Goal: Task Accomplishment & Management: Manage account settings

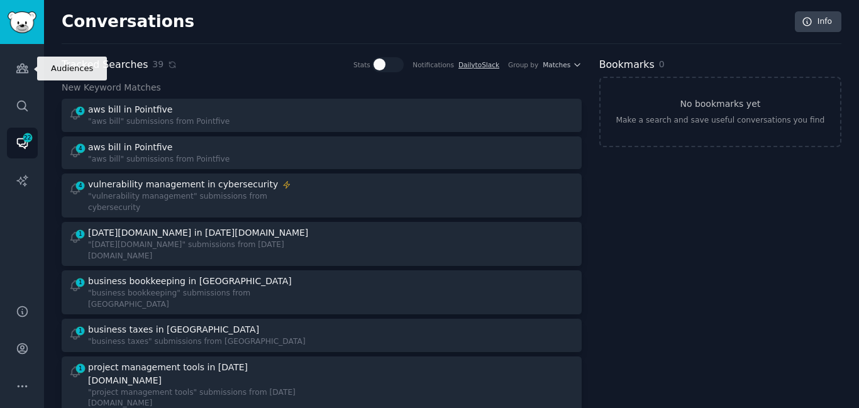
click at [25, 69] on icon "Sidebar" at bounding box center [22, 68] width 13 height 13
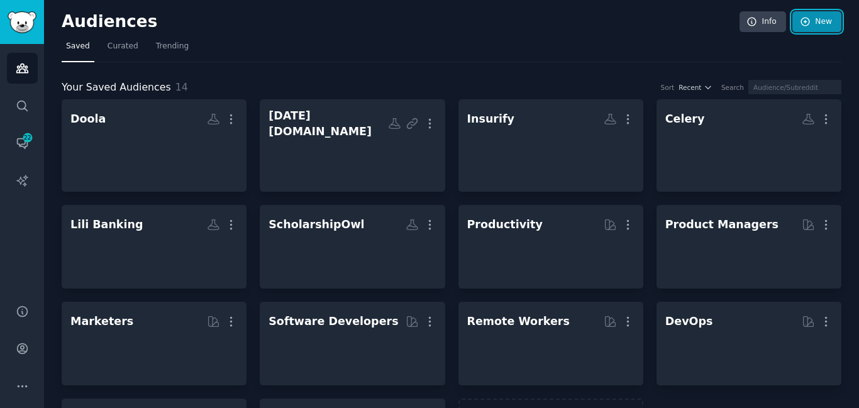
click at [809, 26] on link "New" at bounding box center [816, 21] width 49 height 21
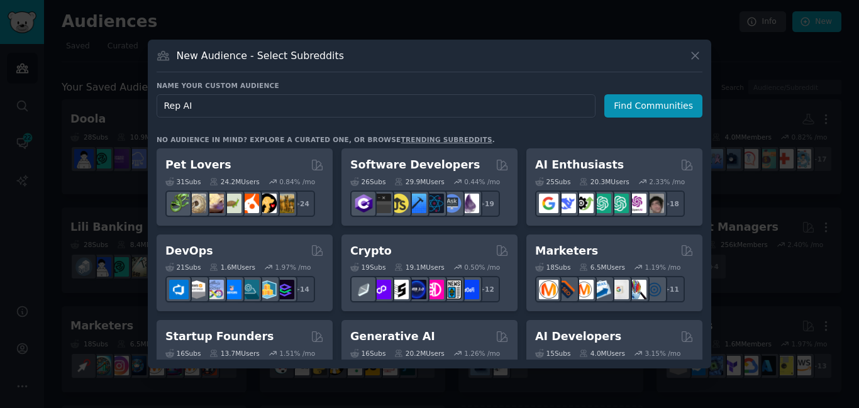
type input "Rep AI"
click at [632, 111] on button "Find Communities" at bounding box center [653, 105] width 98 height 23
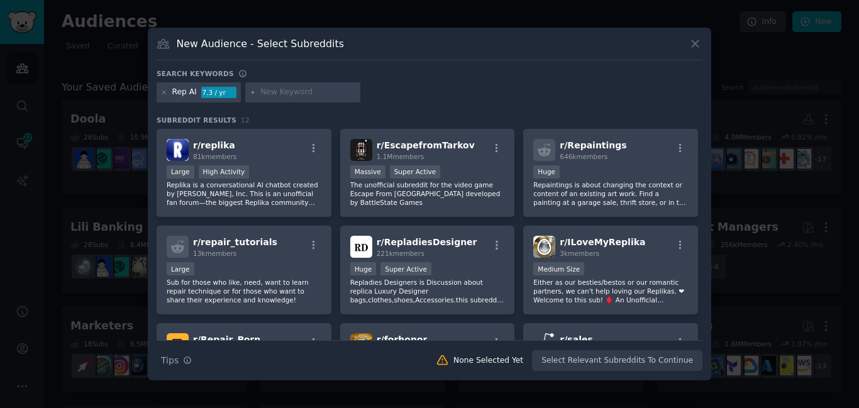
click at [269, 96] on input "text" at bounding box center [308, 92] width 96 height 11
type input "ecommerce"
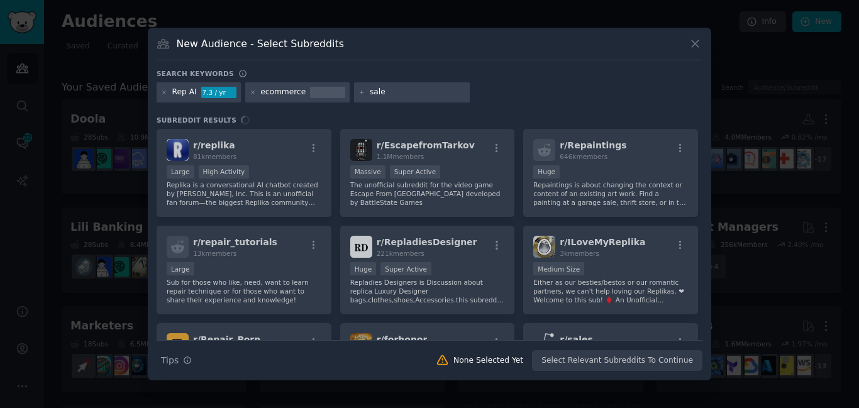
type input "sales"
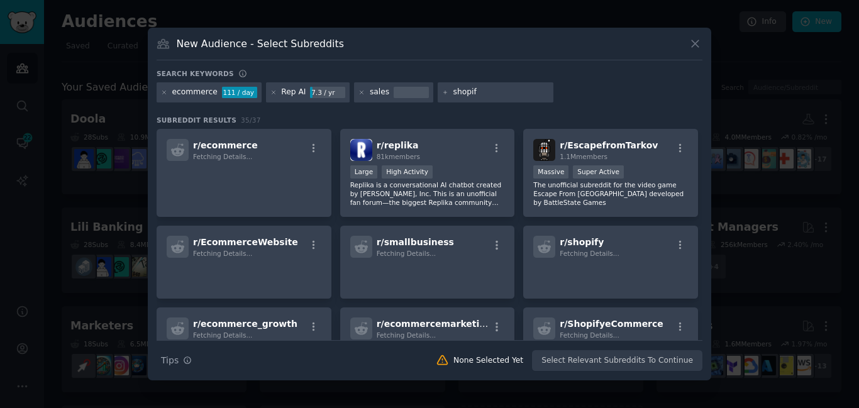
type input "shopify"
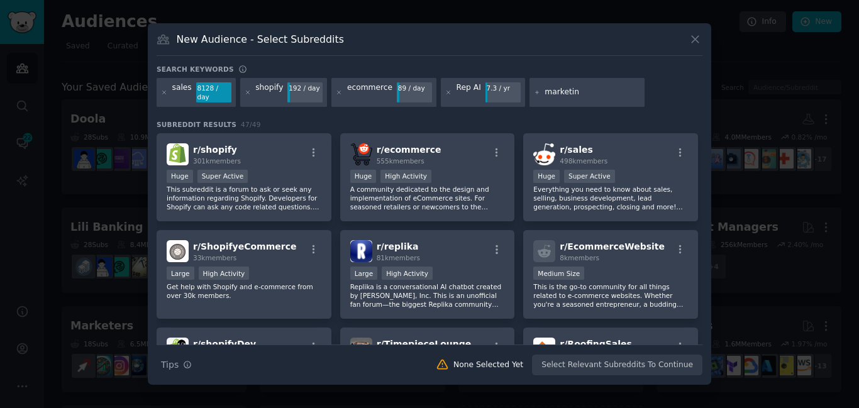
type input "marketing"
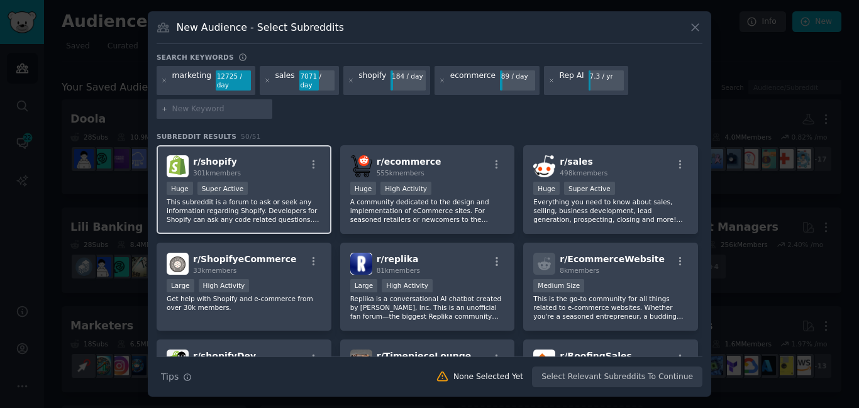
click at [283, 195] on div "Huge Super Active" at bounding box center [244, 190] width 155 height 16
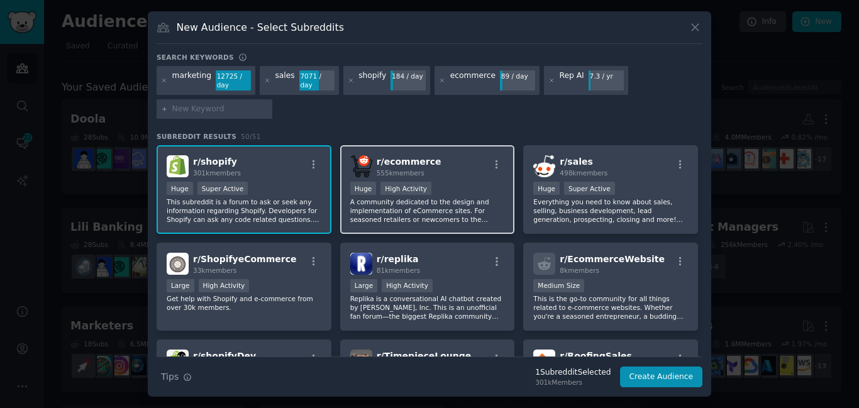
click at [465, 195] on div "100,000 - 1,000,000 members Huge High Activity" at bounding box center [427, 190] width 155 height 16
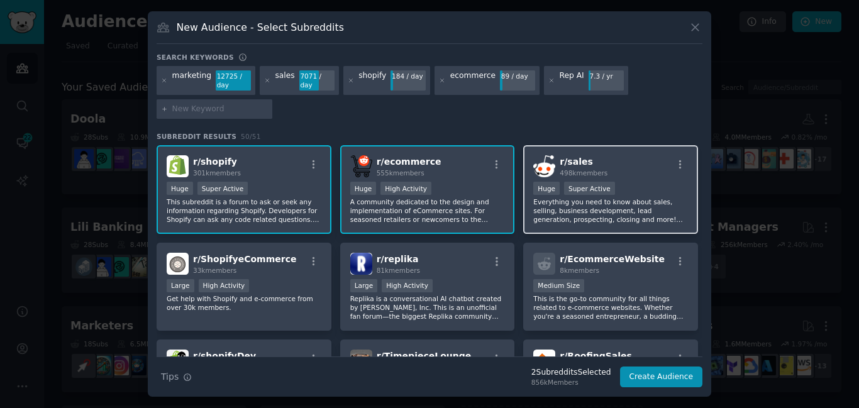
click at [614, 196] on div ">= 95th percentile for submissions / day Huge Super Active" at bounding box center [610, 190] width 155 height 16
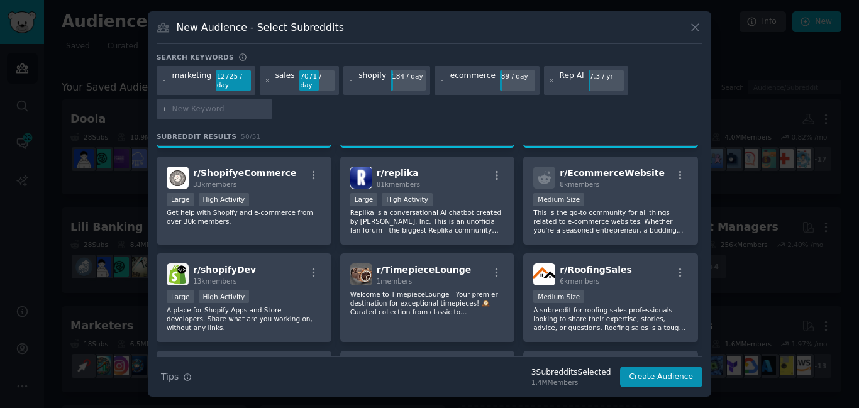
scroll to position [82, 0]
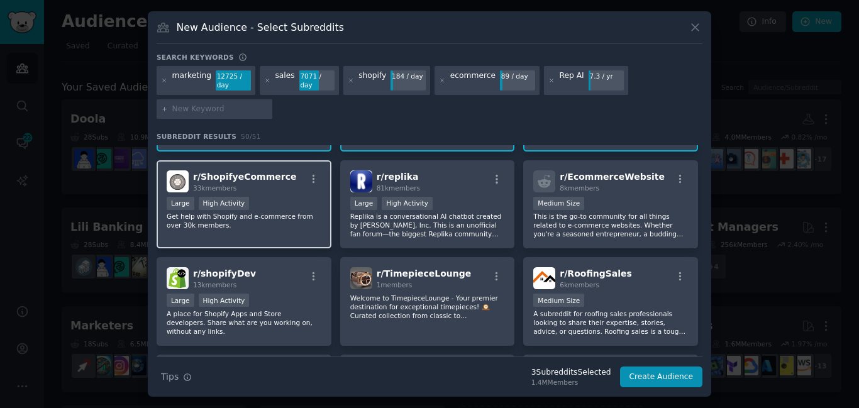
click at [193, 200] on div "10,000 - 100,000 members Large High Activity" at bounding box center [244, 205] width 155 height 16
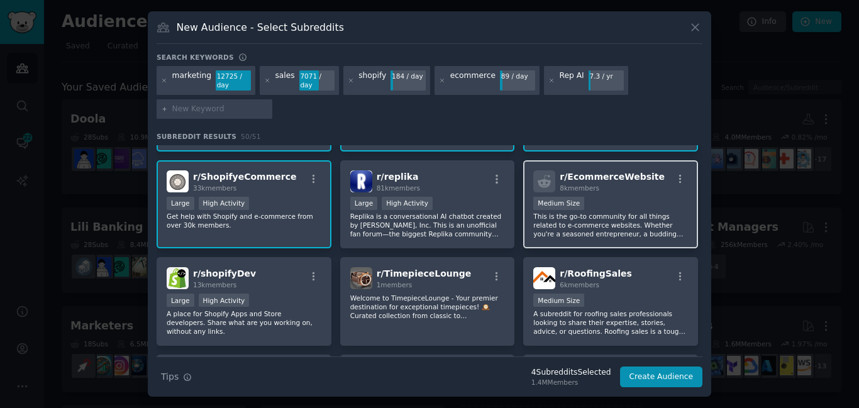
click at [609, 209] on div "Medium Size" at bounding box center [610, 205] width 155 height 16
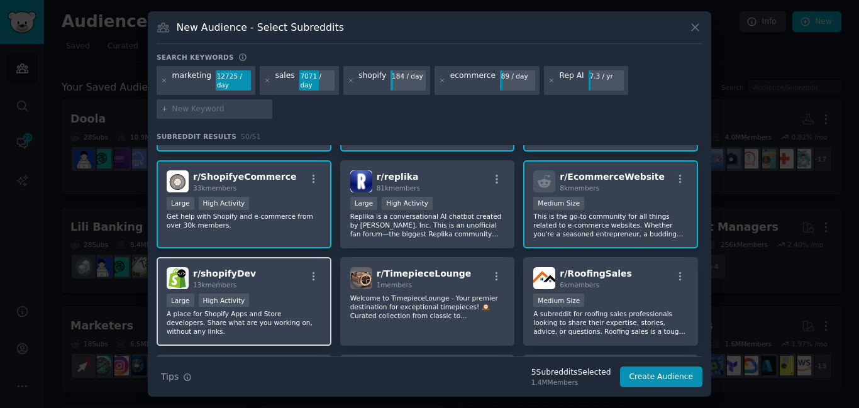
click at [245, 313] on p "A place for Shopify Apps and Store developers. Share what are you working on, w…" at bounding box center [244, 322] width 155 height 26
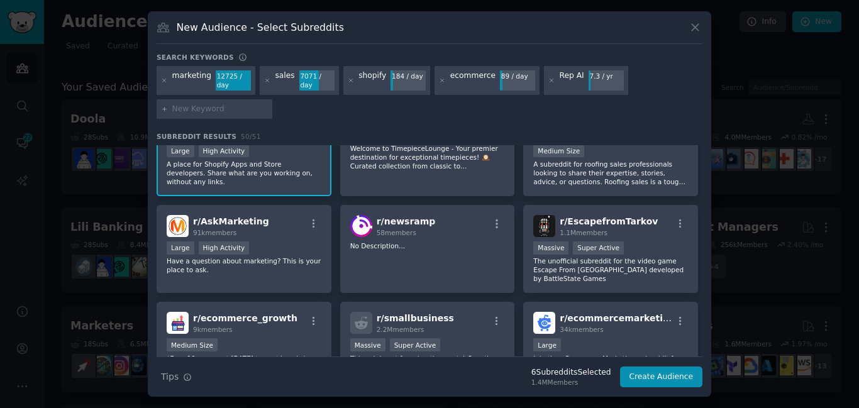
scroll to position [234, 0]
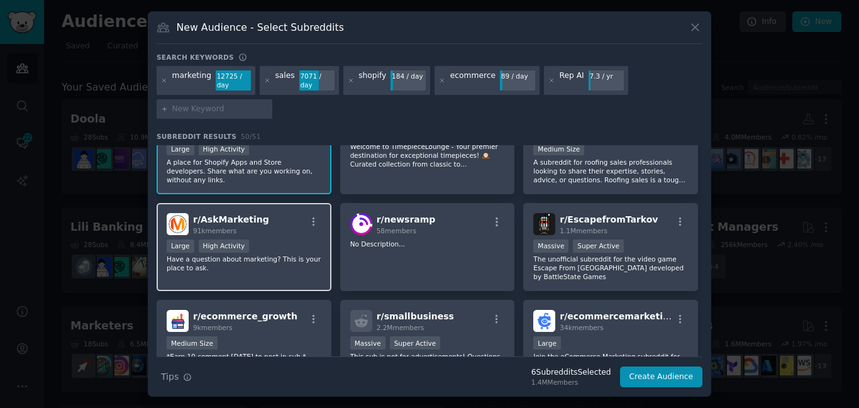
click at [201, 232] on span "91k members" at bounding box center [214, 231] width 43 height 8
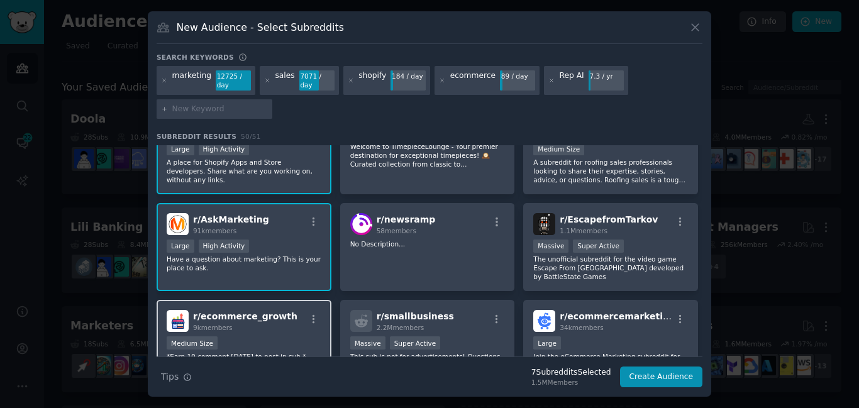
click at [240, 336] on div "Medium Size" at bounding box center [244, 344] width 155 height 16
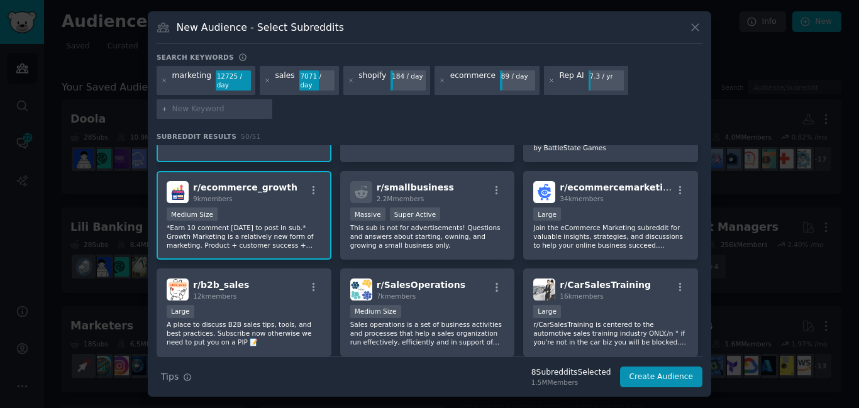
scroll to position [373, 0]
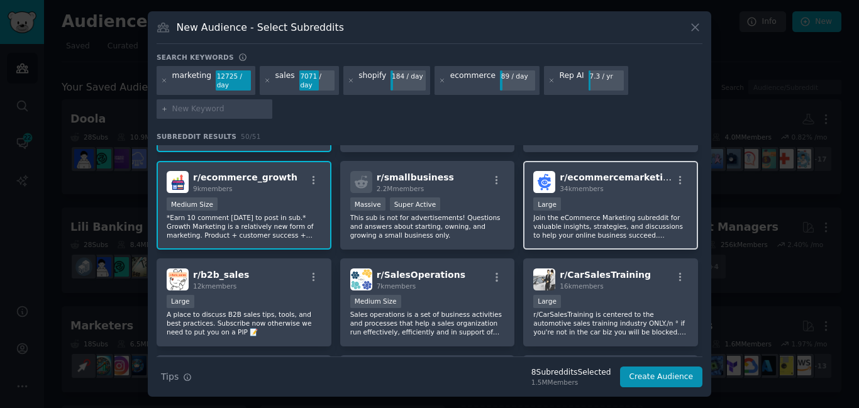
click at [574, 187] on div "r/ ecommercemarketing 34k members Large Join the eCommerce Marketing subreddit …" at bounding box center [610, 205] width 175 height 89
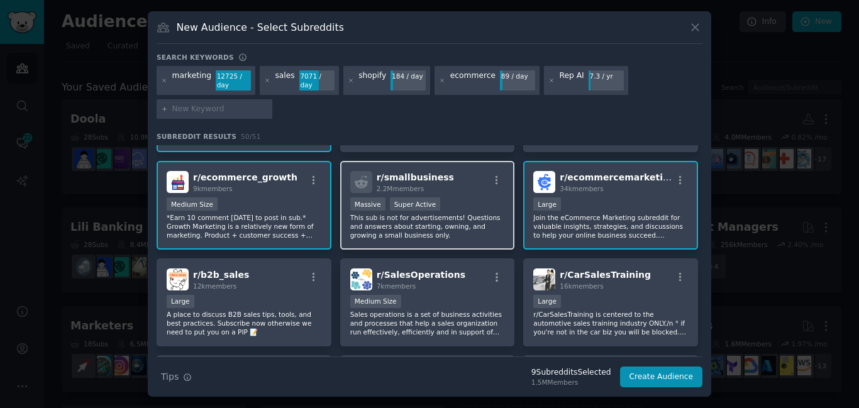
click at [462, 202] on div "Massive Super Active" at bounding box center [427, 205] width 155 height 16
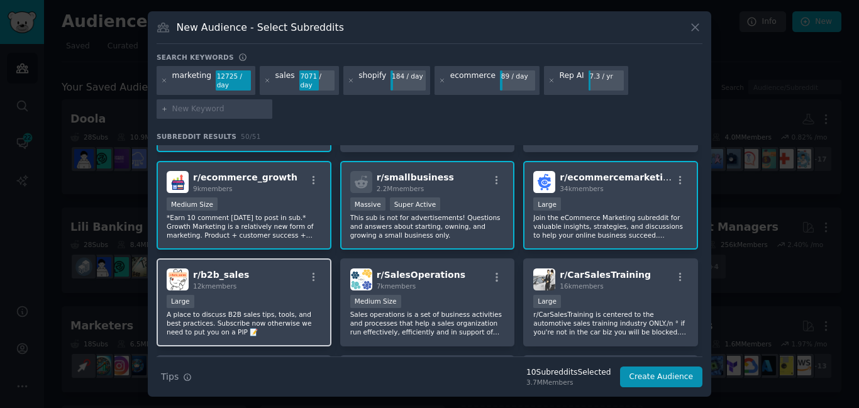
click at [270, 298] on div "Large" at bounding box center [244, 303] width 155 height 16
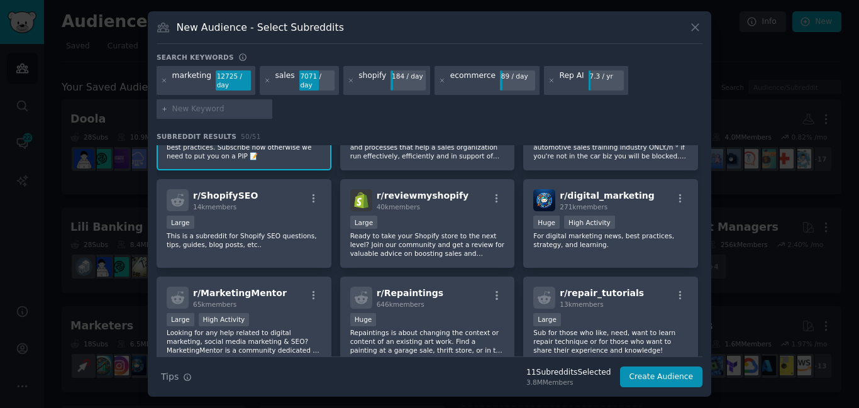
scroll to position [555, 0]
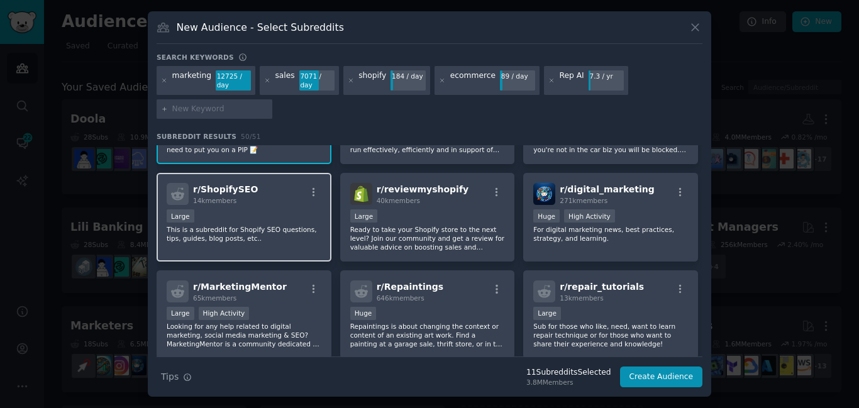
click at [248, 209] on div "Large" at bounding box center [244, 217] width 155 height 16
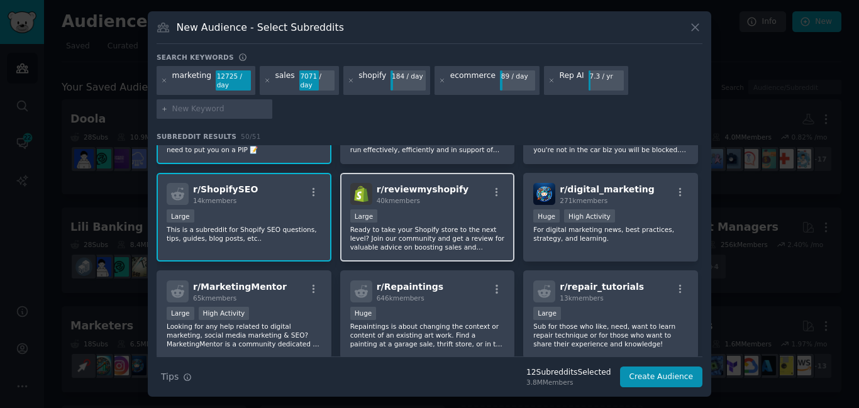
click at [437, 209] on div "10,000 - 100,000 members Large" at bounding box center [427, 217] width 155 height 16
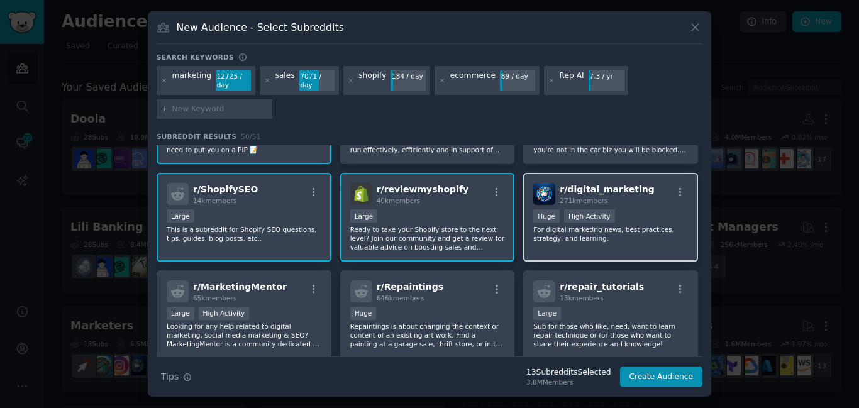
click at [658, 228] on p "For digital marketing news, best practices, strategy, and learning." at bounding box center [610, 234] width 155 height 18
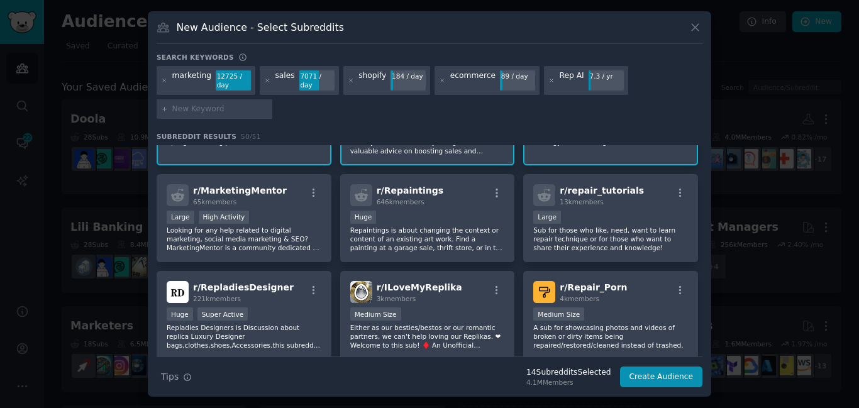
scroll to position [655, 0]
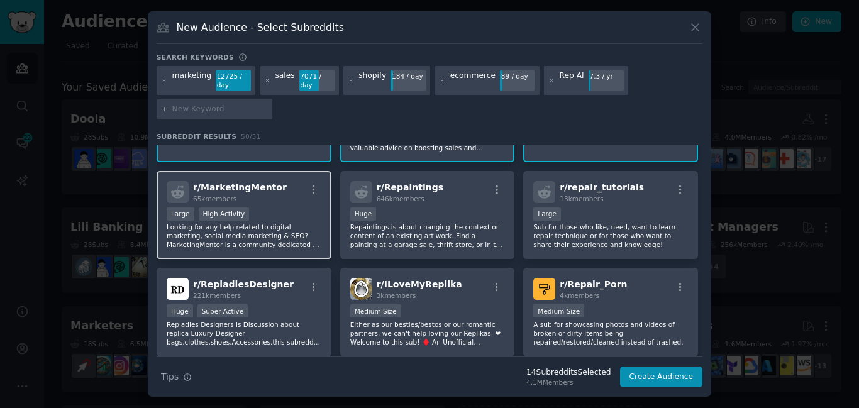
click at [264, 230] on p "Looking for any help related to digital marketing, social media marketing & SEO…" at bounding box center [244, 236] width 155 height 26
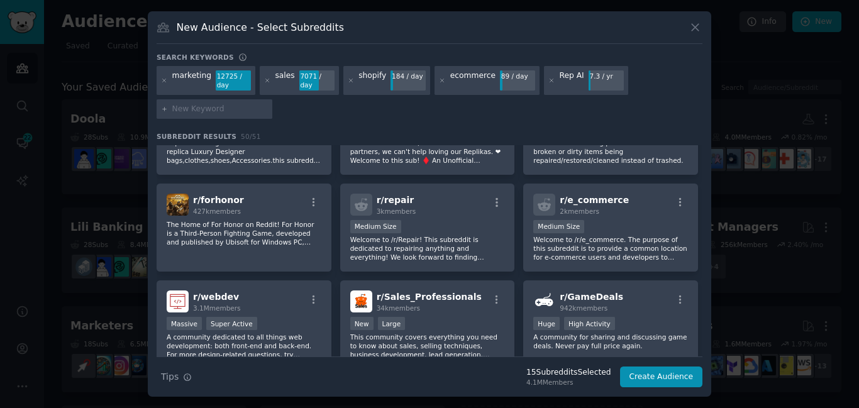
scroll to position [840, 0]
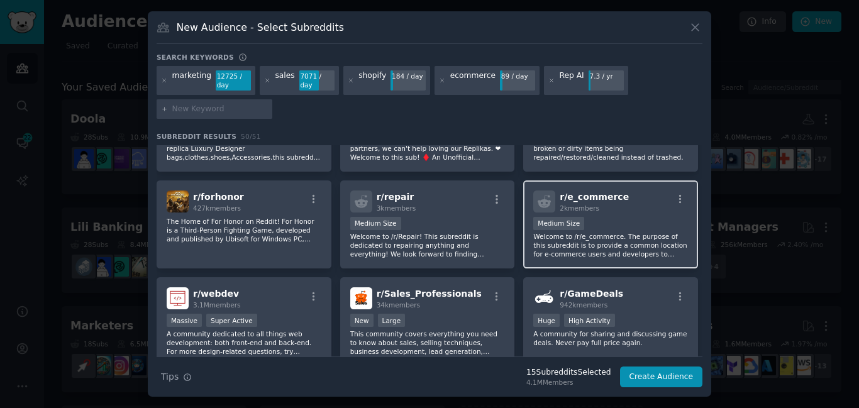
click at [635, 242] on p "Welcome to /r/e_commerce. The purpose of this subreddit is to provide a common …" at bounding box center [610, 245] width 155 height 26
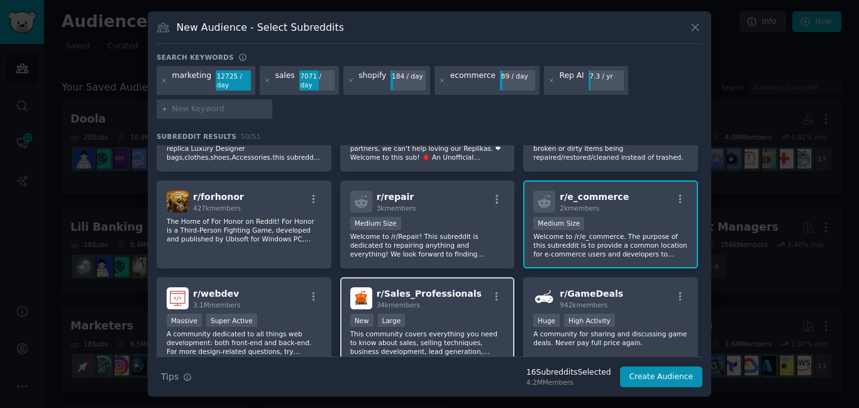
click at [435, 330] on p "This community covers everything you need to know about sales, selling techniqu…" at bounding box center [427, 343] width 155 height 26
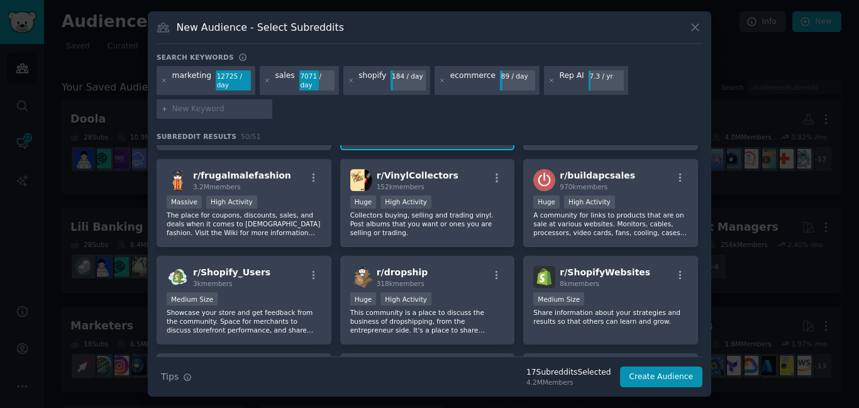
scroll to position [1076, 0]
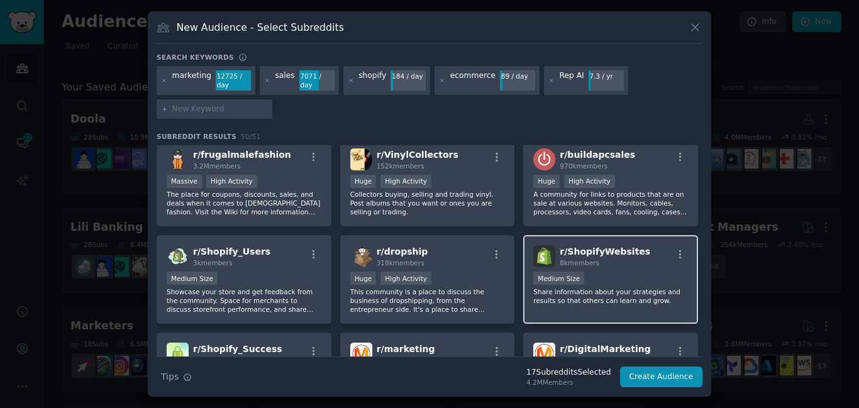
click at [655, 275] on div "Medium Size" at bounding box center [610, 280] width 155 height 16
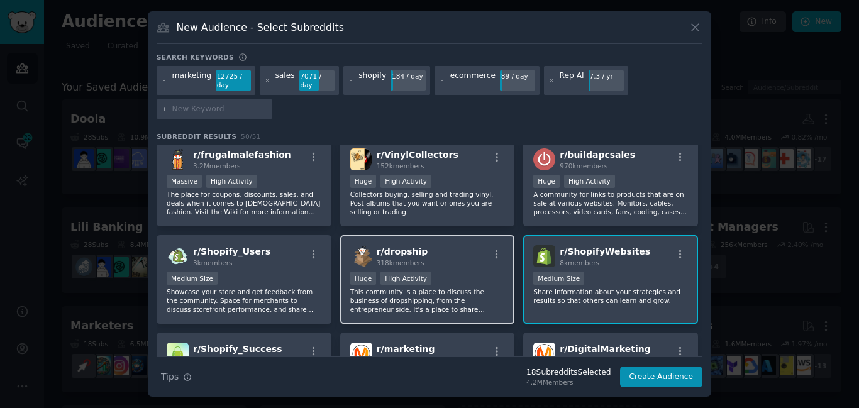
click at [460, 256] on div "r/ dropship 318k members" at bounding box center [427, 256] width 155 height 22
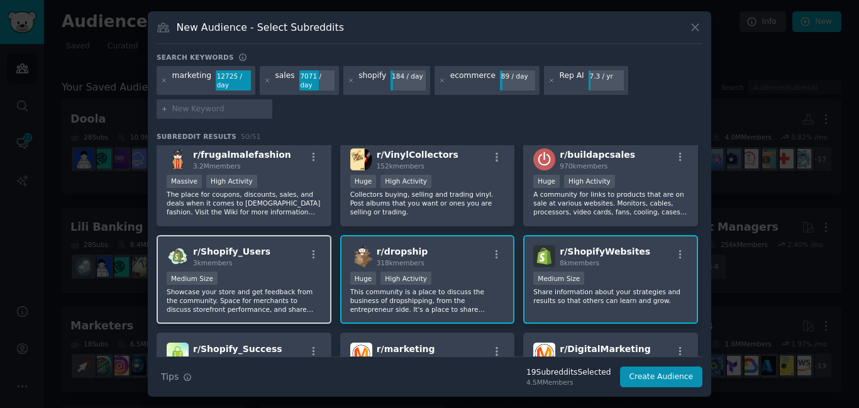
click at [275, 272] on div "Medium Size" at bounding box center [244, 280] width 155 height 16
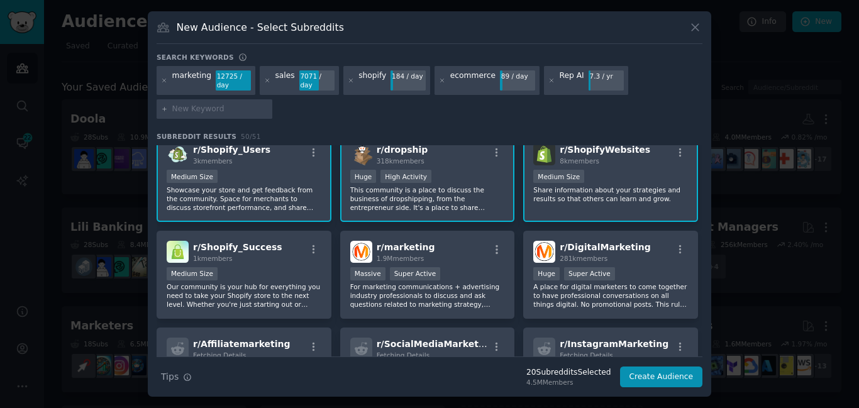
scroll to position [1187, 0]
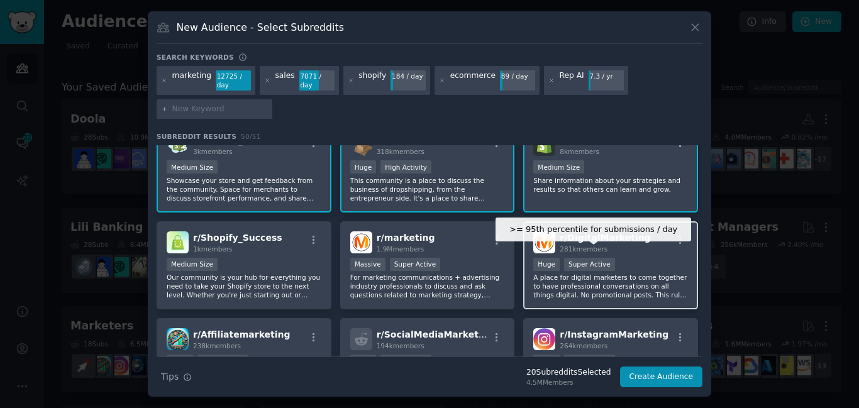
click at [578, 258] on div "Super Active" at bounding box center [589, 264] width 51 height 13
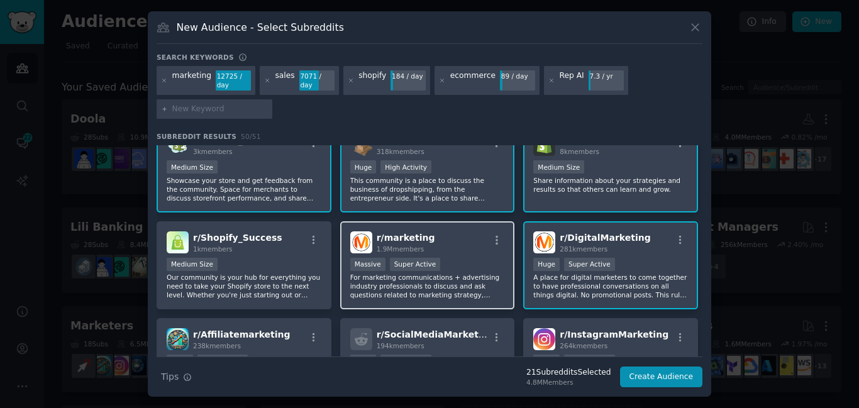
click at [449, 241] on div "r/ marketing 1.9M members" at bounding box center [427, 242] width 155 height 22
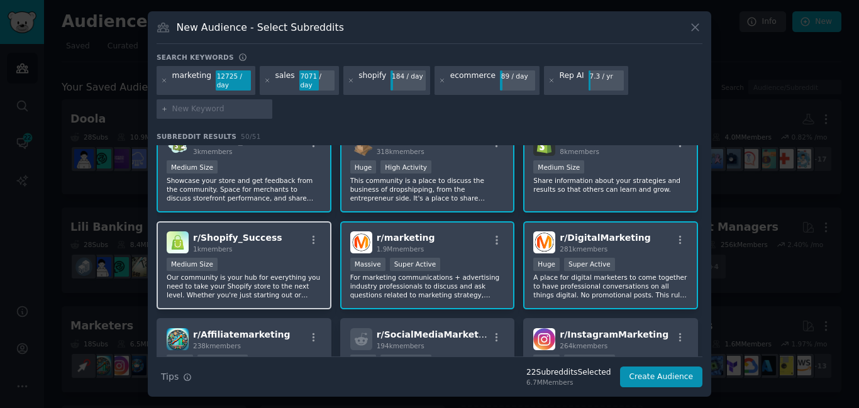
click at [292, 274] on p "Our community is your hub for everything you need to take your Shopify store to…" at bounding box center [244, 286] width 155 height 26
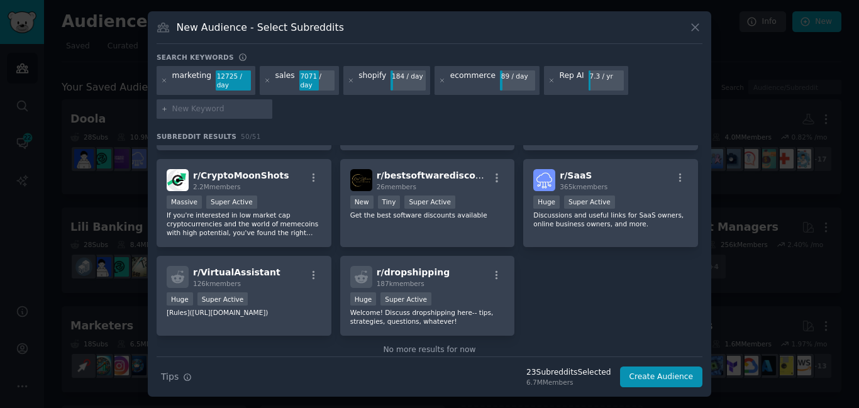
scroll to position [1458, 0]
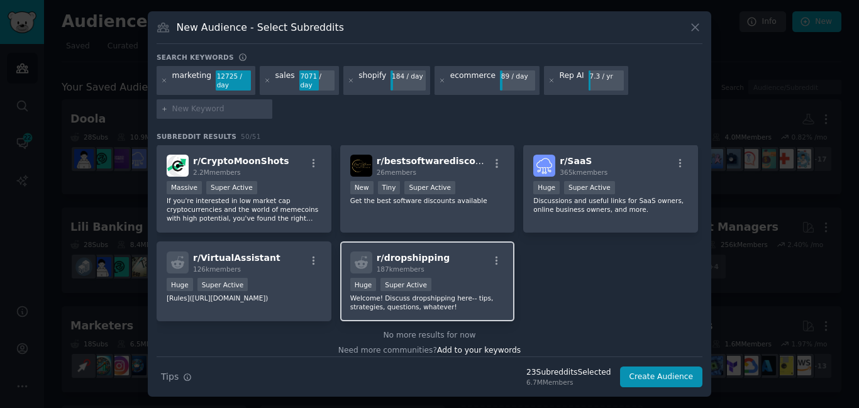
click at [442, 280] on div "Huge Super Active" at bounding box center [427, 286] width 155 height 16
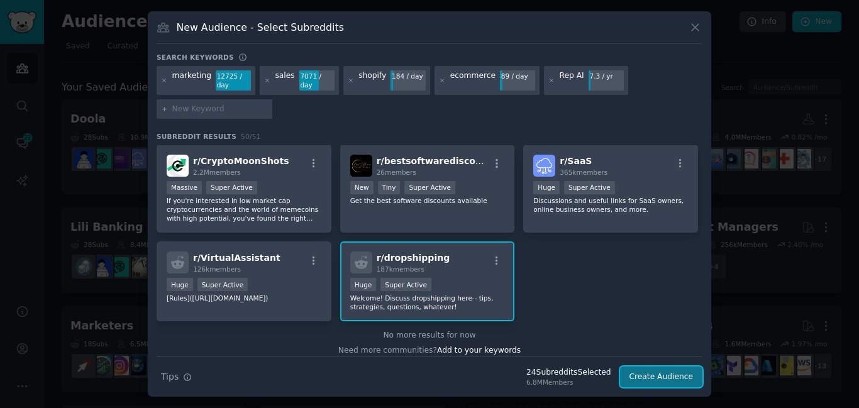
click at [645, 373] on button "Create Audience" at bounding box center [661, 377] width 83 height 21
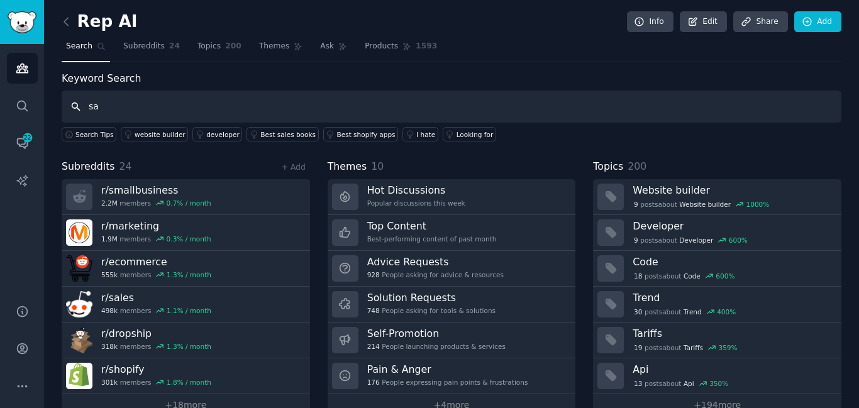
type input "s"
click at [805, 22] on icon at bounding box center [807, 21] width 11 height 11
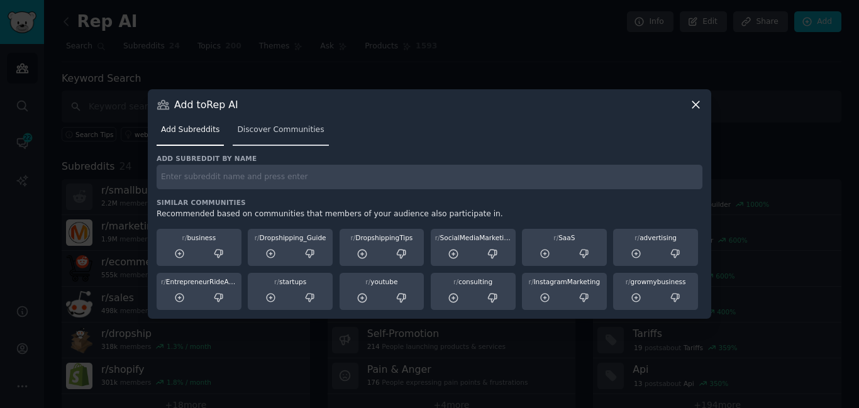
click at [262, 140] on link "Discover Communities" at bounding box center [281, 133] width 96 height 26
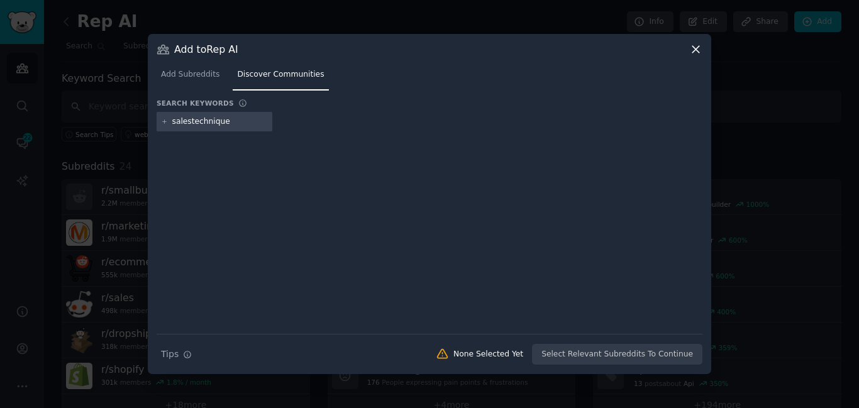
type input "salestechniques"
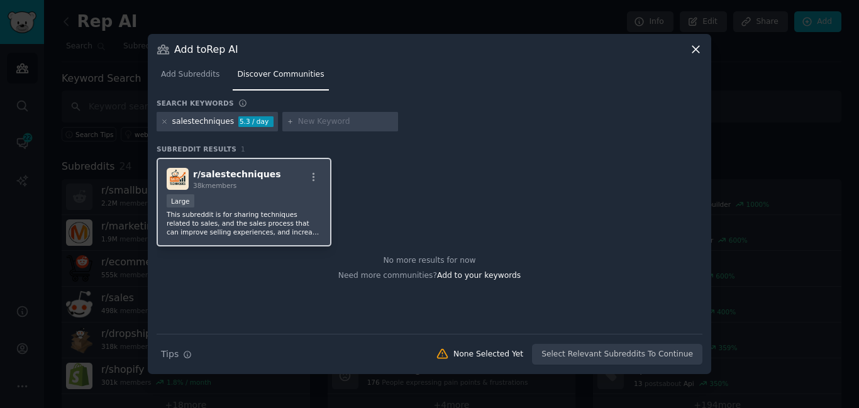
click at [277, 205] on div "Large" at bounding box center [244, 202] width 155 height 16
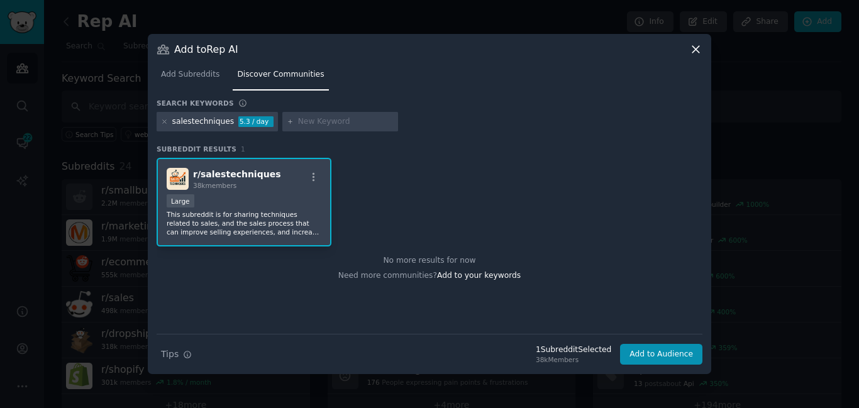
click at [298, 121] on input "text" at bounding box center [346, 121] width 96 height 11
type input "salesoperations"
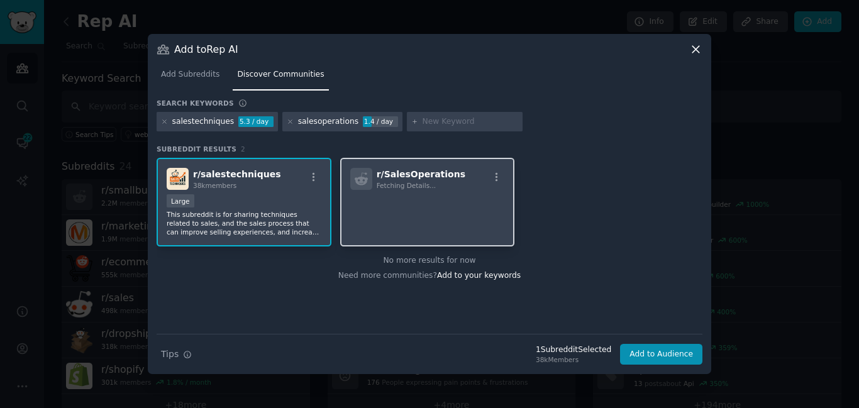
click at [404, 193] on div "r/ SalesOperations Fetching Details..." at bounding box center [427, 202] width 175 height 89
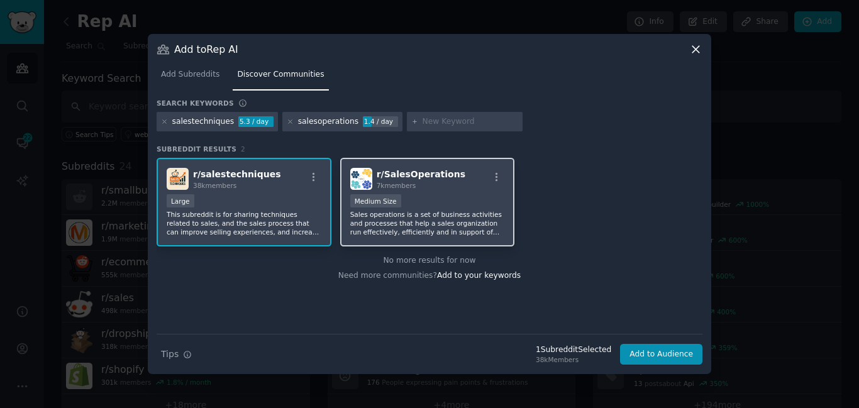
click at [443, 205] on div "Medium Size" at bounding box center [427, 202] width 155 height 16
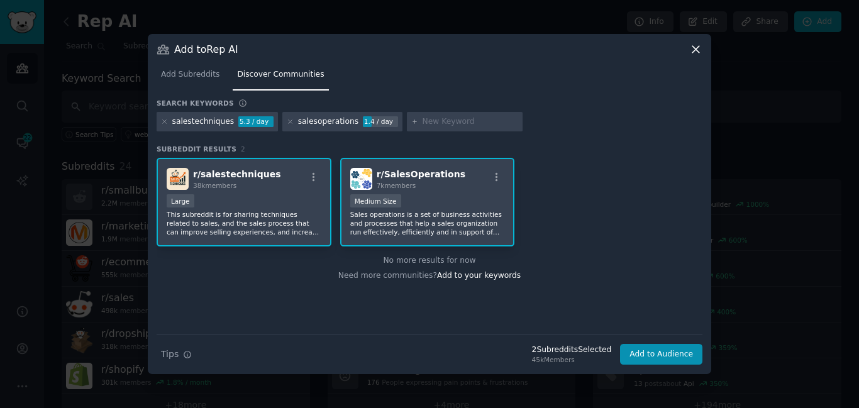
click at [423, 122] on input "text" at bounding box center [471, 121] width 96 height 11
type input "marketingautomation"
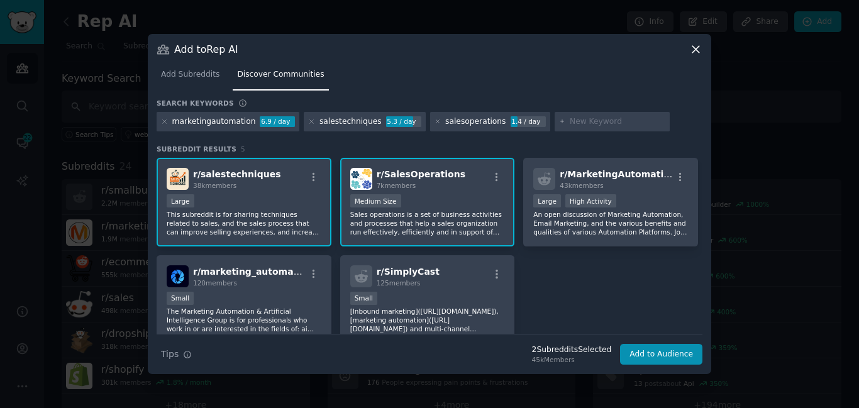
click at [648, 196] on div "Large High Activity" at bounding box center [610, 202] width 155 height 16
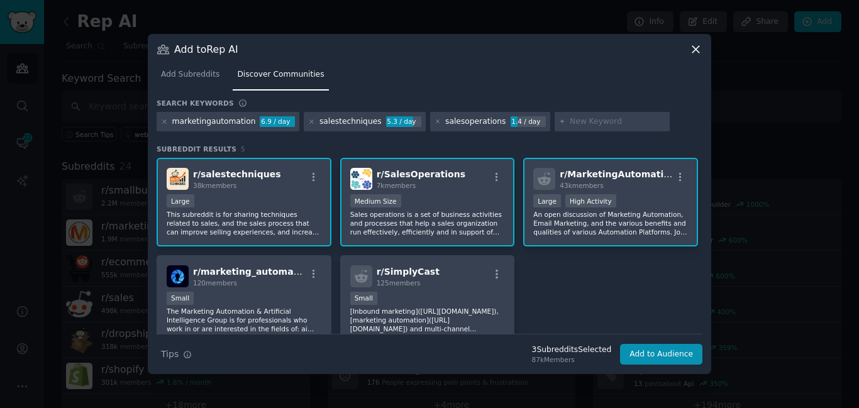
click at [570, 121] on input "text" at bounding box center [618, 121] width 96 height 11
type input "salesfunnel"
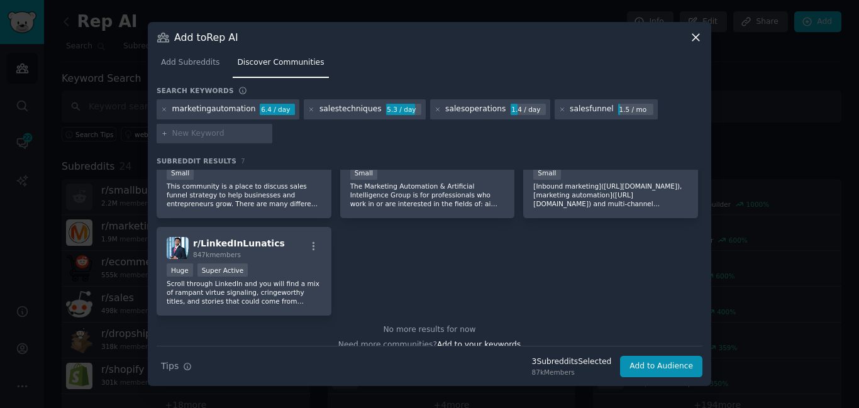
scroll to position [143, 0]
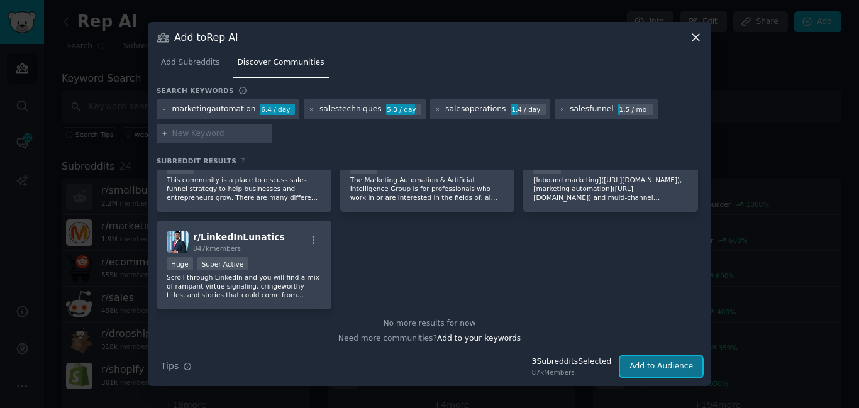
click at [645, 364] on button "Add to Audience" at bounding box center [661, 366] width 82 height 21
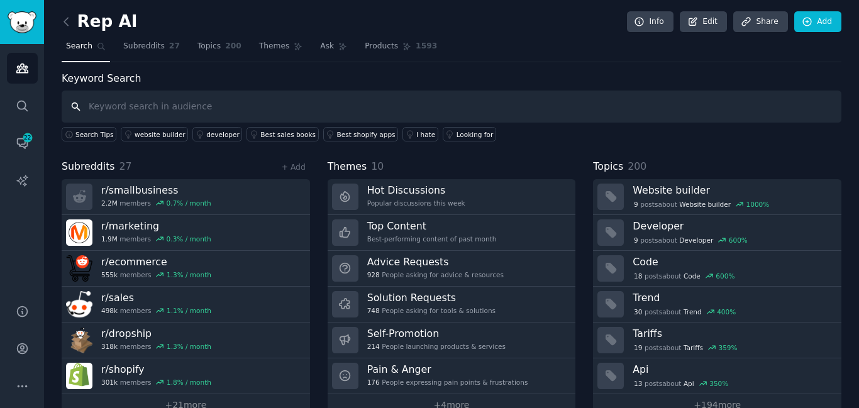
click at [292, 108] on input "text" at bounding box center [452, 107] width 780 height 32
type input "saas"
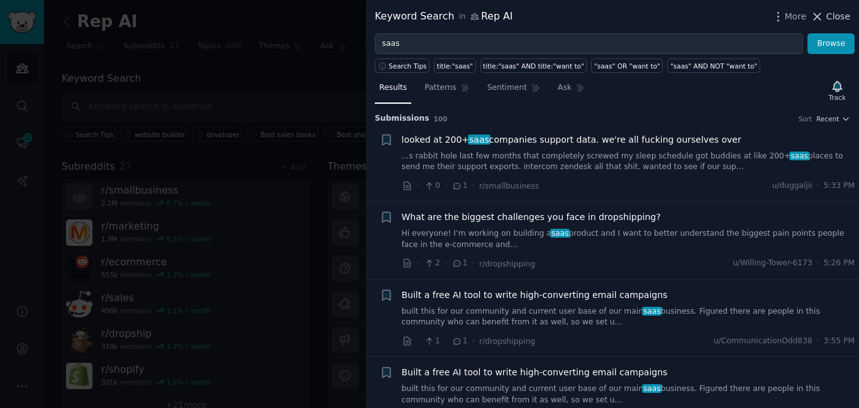
click at [821, 16] on icon at bounding box center [817, 16] width 7 height 7
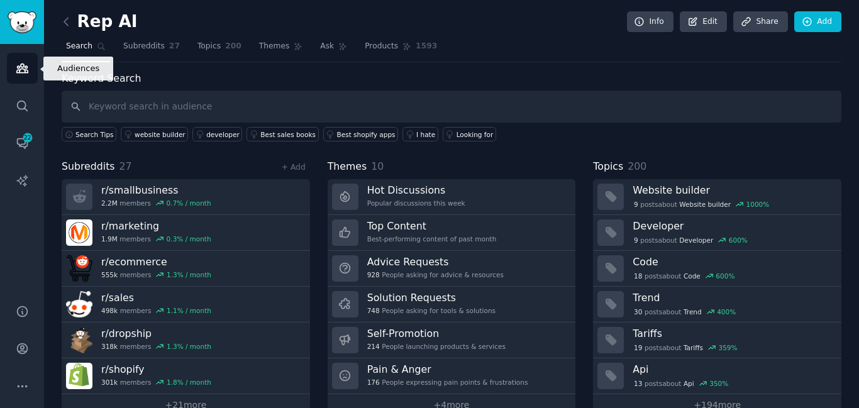
click at [19, 69] on icon "Sidebar" at bounding box center [22, 68] width 13 height 13
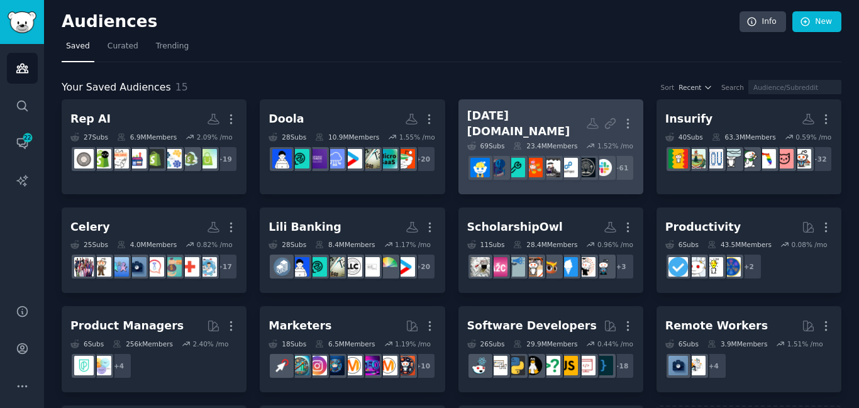
click at [550, 141] on div "23.4M Members" at bounding box center [545, 145] width 64 height 9
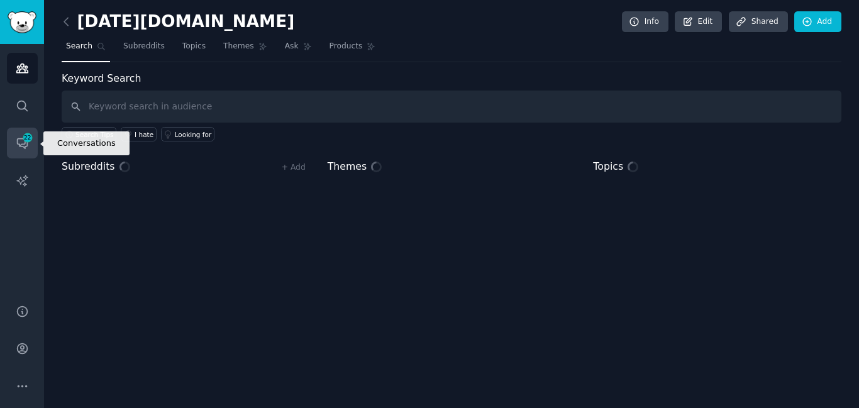
click at [20, 140] on icon "Sidebar" at bounding box center [22, 142] width 13 height 13
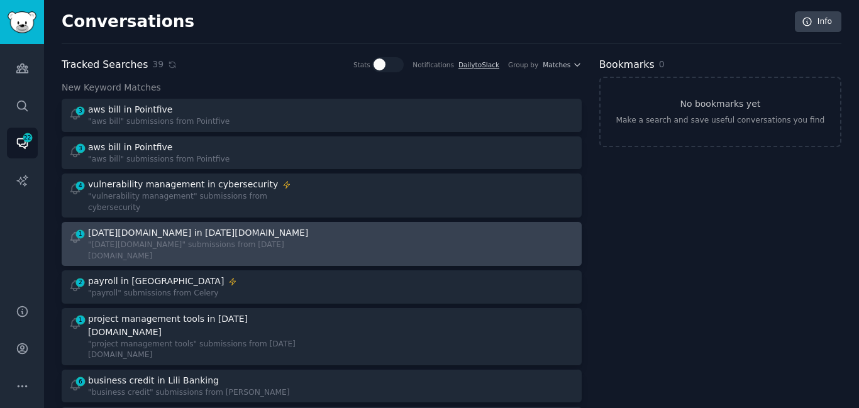
click at [146, 226] on div "[DATE][DOMAIN_NAME] in [DATE][DOMAIN_NAME]" at bounding box center [198, 232] width 220 height 13
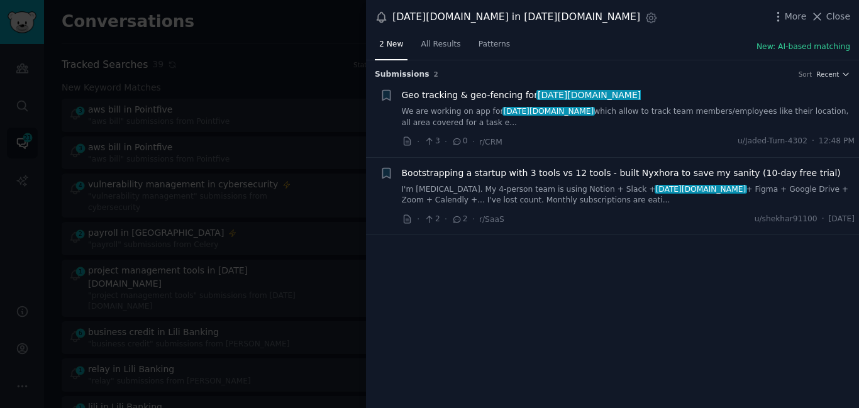
click at [450, 109] on link "We are working on app for [DATE][DOMAIN_NAME] which allow to track team members…" at bounding box center [628, 117] width 453 height 22
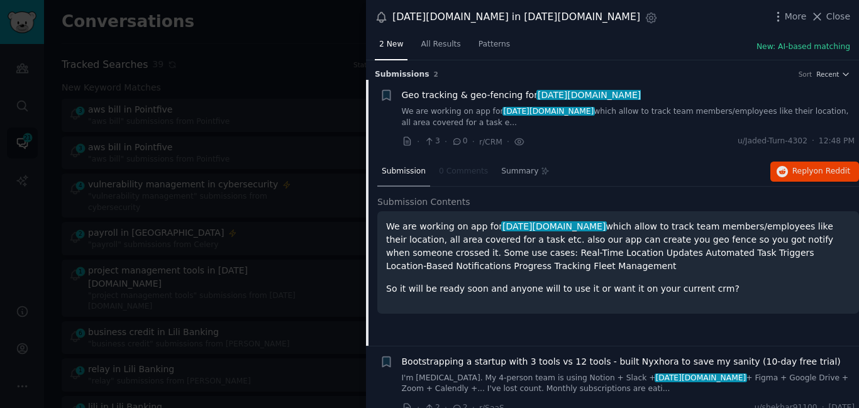
scroll to position [15, 0]
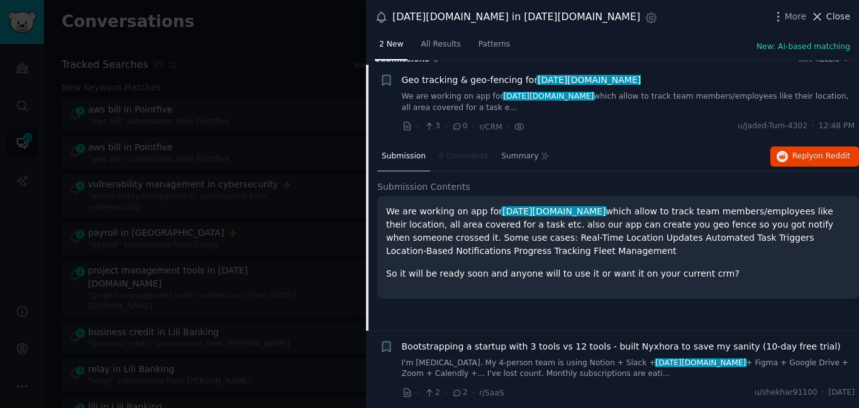
click at [821, 20] on icon at bounding box center [817, 16] width 7 height 7
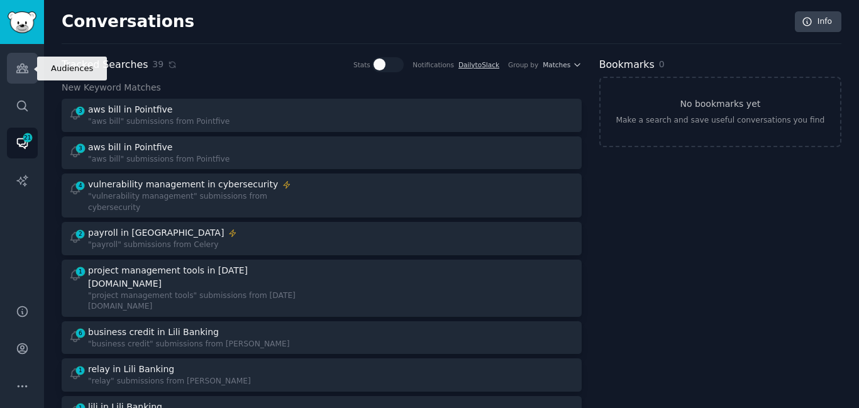
click at [19, 67] on icon "Sidebar" at bounding box center [21, 68] width 11 height 9
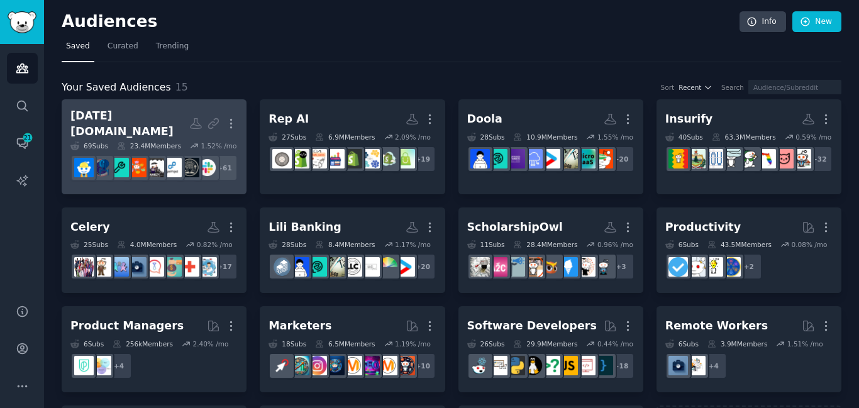
click at [212, 181] on div "+ 61" at bounding box center [153, 168] width 167 height 26
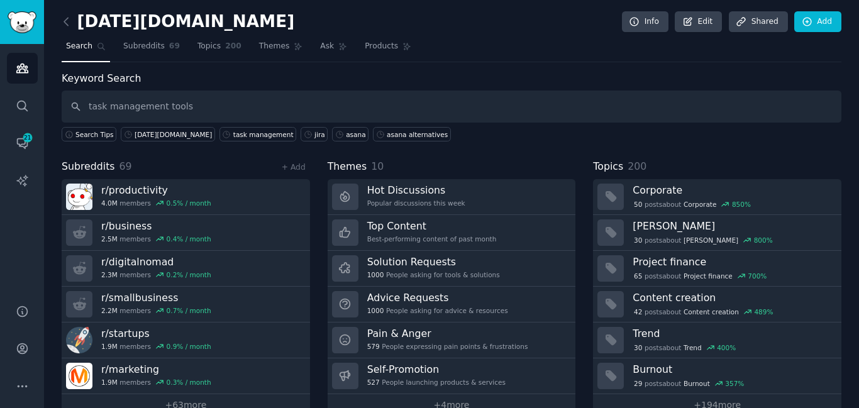
type input "task management tools"
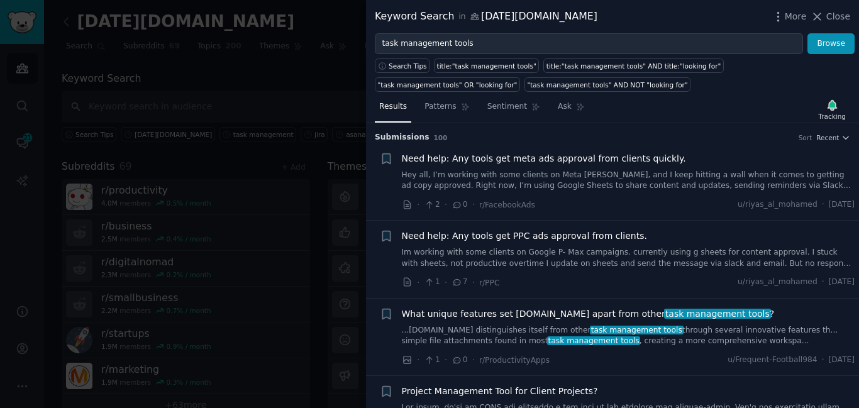
click at [469, 185] on link "Hey all, I’m working with some clients on Meta [PERSON_NAME], and I keep hittin…" at bounding box center [628, 181] width 453 height 22
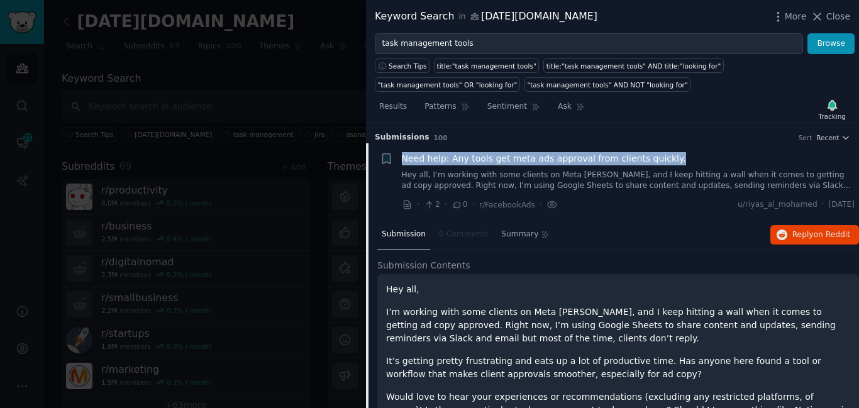
drag, startPoint x: 672, startPoint y: 160, endPoint x: 396, endPoint y: 157, distance: 276.1
click at [396, 157] on div "+ Need help: Any tools get meta ads approval from clients quickly. Hey all, I’m…" at bounding box center [617, 182] width 475 height 60
copy span "Need help: Any tools get meta ads approval from clients quickly."
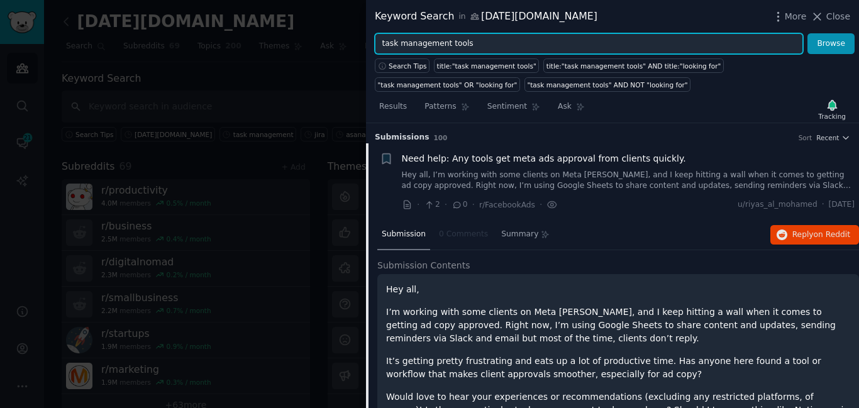
drag, startPoint x: 396, startPoint y: 43, endPoint x: 380, endPoint y: 43, distance: 15.7
click at [380, 43] on input "task management tools" at bounding box center [589, 43] width 428 height 21
click at [494, 50] on input "project management tools" at bounding box center [589, 43] width 428 height 21
click at [807, 33] on button "Browse" at bounding box center [830, 43] width 47 height 21
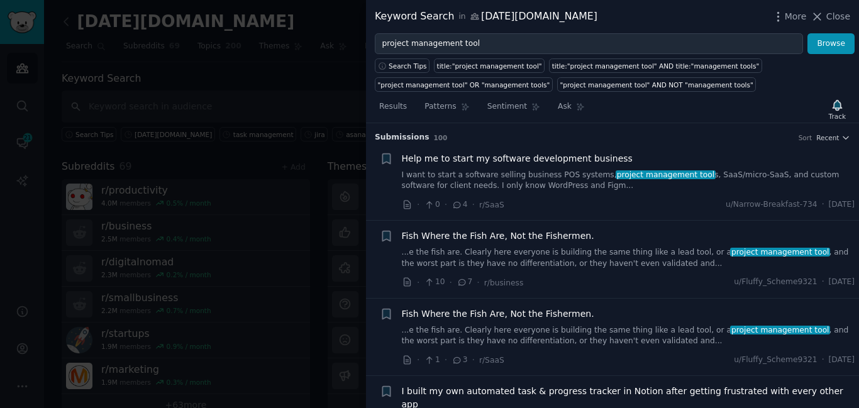
click at [616, 175] on span "project management tool" at bounding box center [666, 174] width 100 height 9
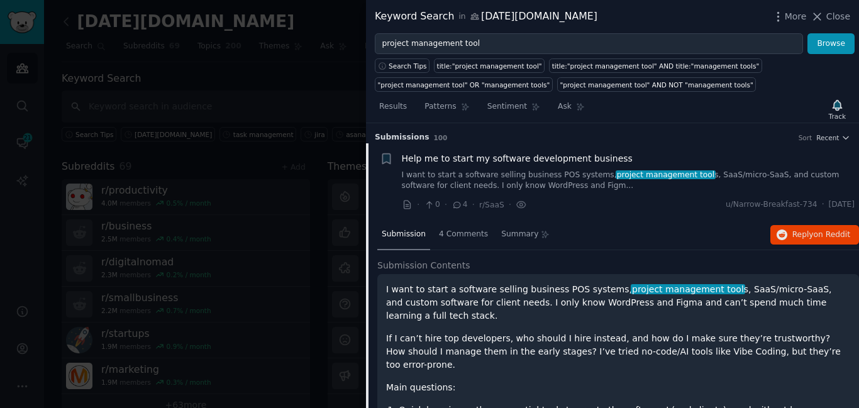
scroll to position [20, 0]
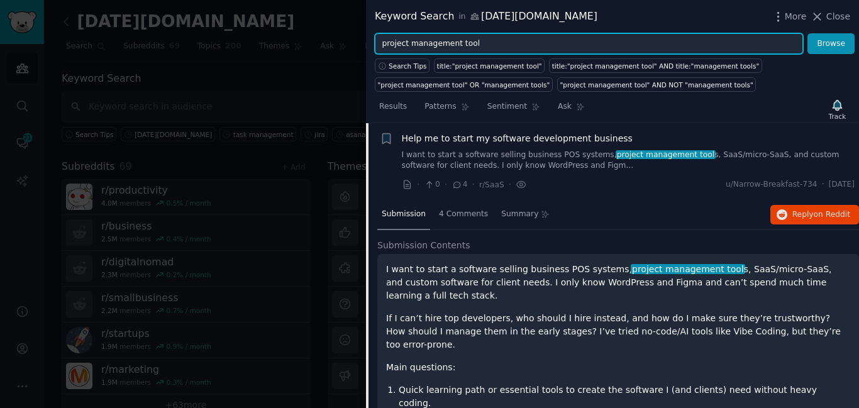
click at [478, 45] on input "project management tool" at bounding box center [589, 43] width 428 height 21
drag, startPoint x: 455, startPoint y: 43, endPoint x: 408, endPoint y: 42, distance: 46.6
click at [408, 42] on input "project management tool" at bounding box center [589, 43] width 428 height 21
click at [807, 33] on button "Browse" at bounding box center [830, 43] width 47 height 21
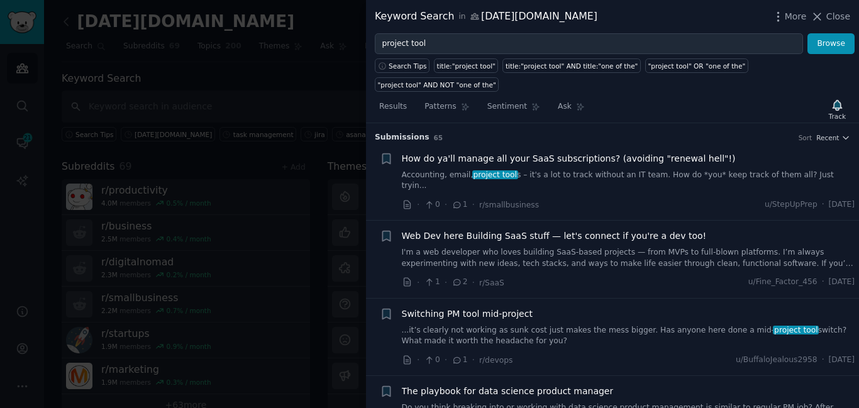
click at [489, 325] on link "...it’s clearly not working as sunk cost just makes the mess bigger. Has anyone…" at bounding box center [628, 336] width 453 height 22
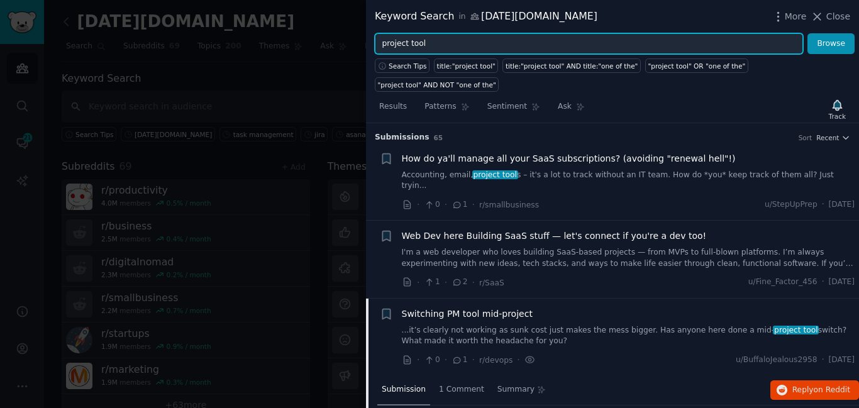
click at [532, 50] on input "project tool" at bounding box center [589, 43] width 428 height 21
click at [807, 33] on button "Browse" at bounding box center [830, 43] width 47 height 21
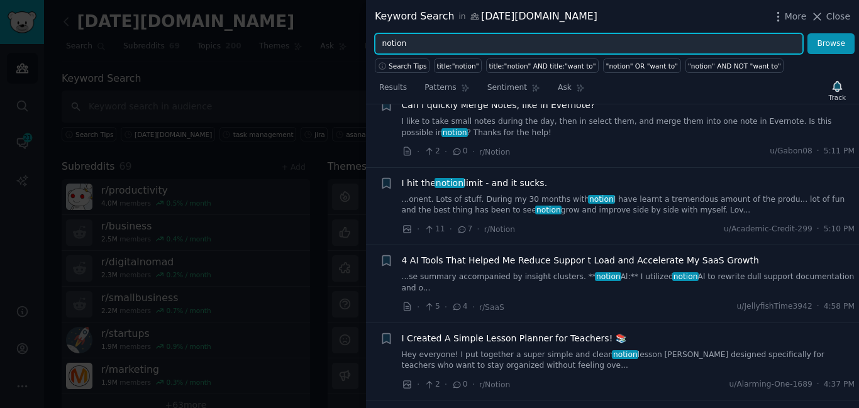
scroll to position [521, 0]
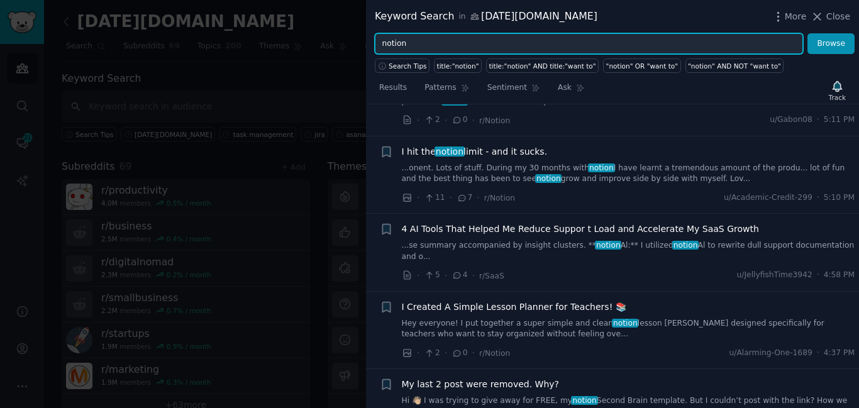
click at [451, 45] on input "notion" at bounding box center [589, 43] width 428 height 21
type input "[PERSON_NAME]"
click at [807, 33] on button "Browse" at bounding box center [830, 43] width 47 height 21
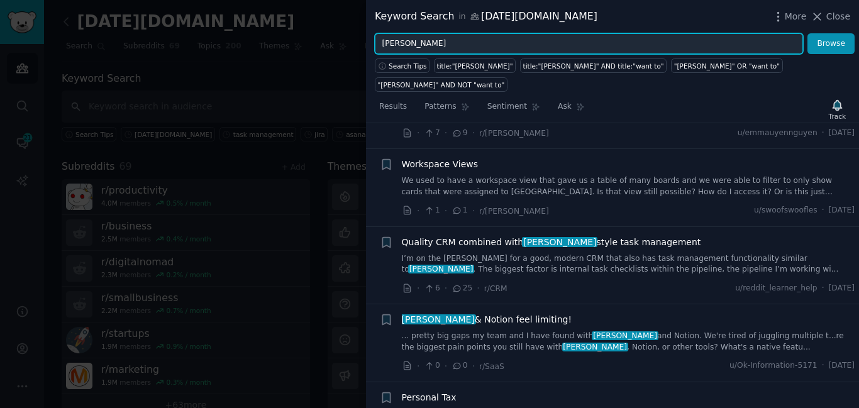
scroll to position [1228, 0]
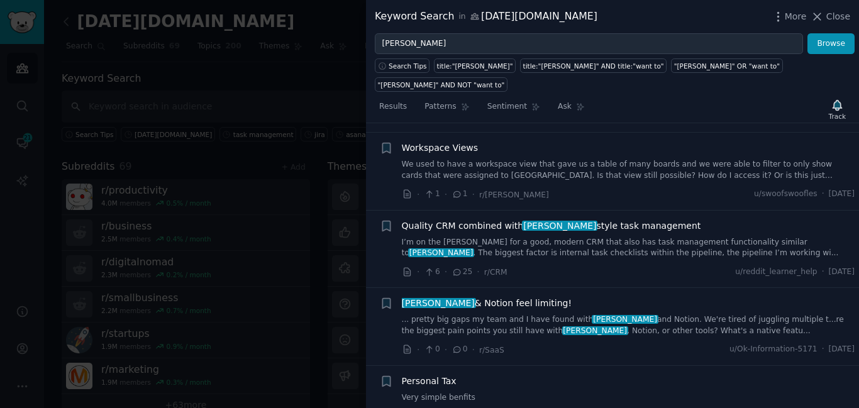
drag, startPoint x: 518, startPoint y: 248, endPoint x: 401, endPoint y: 248, distance: 117.0
click at [401, 297] on div "+ [PERSON_NAME] & Notion feel limiting! ... pretty big gaps my team and I have …" at bounding box center [617, 327] width 475 height 60
copy span "[PERSON_NAME] & Notion feel limiting!"
click at [496, 314] on link "... pretty big gaps my team and I have found with [PERSON_NAME] and Notion. We'…" at bounding box center [628, 325] width 453 height 22
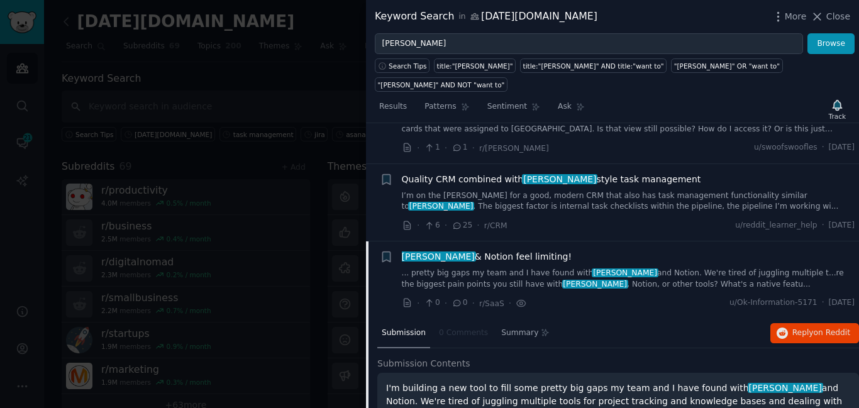
scroll to position [1356, 0]
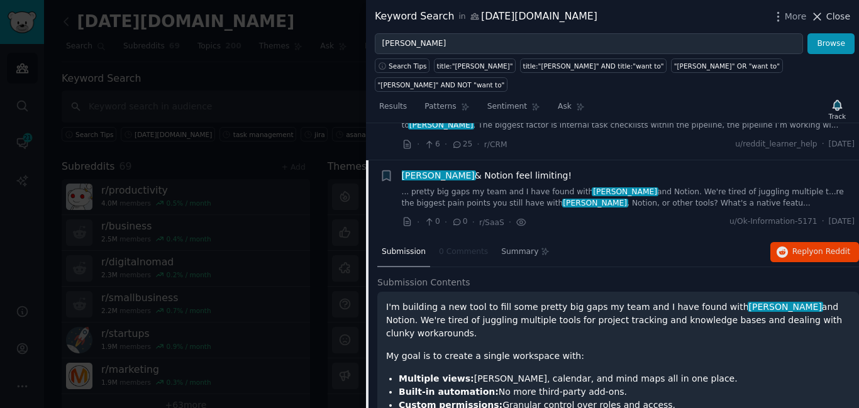
click at [827, 18] on button "Close" at bounding box center [831, 16] width 40 height 13
click at [529, 45] on nav "Search Subreddits 69 Topics 200 Themes Ask Products 3342" at bounding box center [452, 49] width 780 height 26
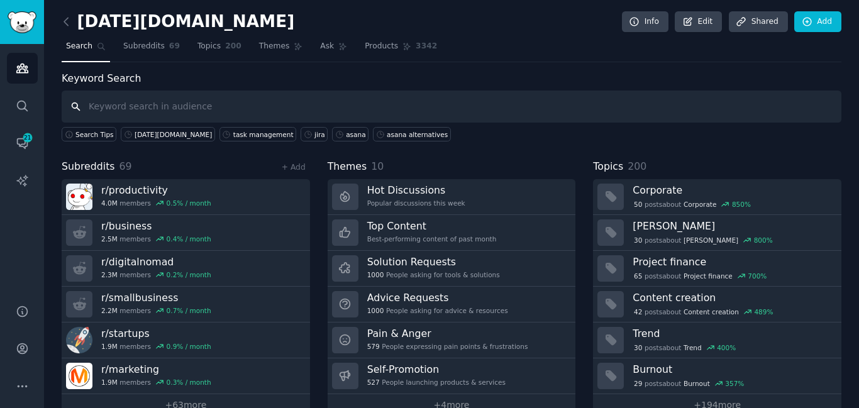
click at [109, 106] on input "text" at bounding box center [452, 107] width 780 height 32
type input "clickup"
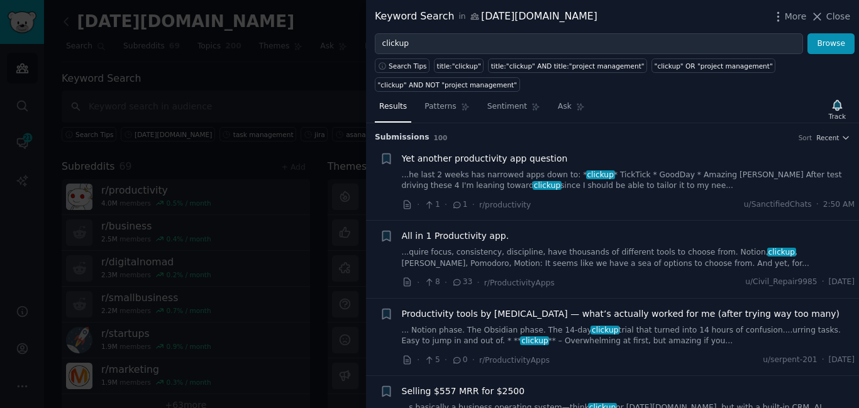
click at [468, 184] on link "...he last 2 weeks has narrowed apps down to: * clickup * TickTick * GoodDay * …" at bounding box center [628, 181] width 453 height 22
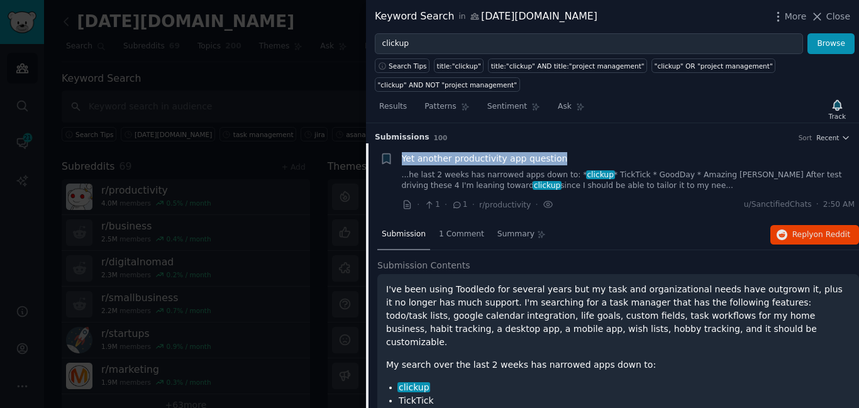
drag, startPoint x: 562, startPoint y: 155, endPoint x: 397, endPoint y: 158, distance: 164.8
click at [397, 158] on div "+ Yet another productivity app question ...he last 2 weeks has narrowed apps do…" at bounding box center [617, 182] width 475 height 60
copy span "Yet another productivity app question"
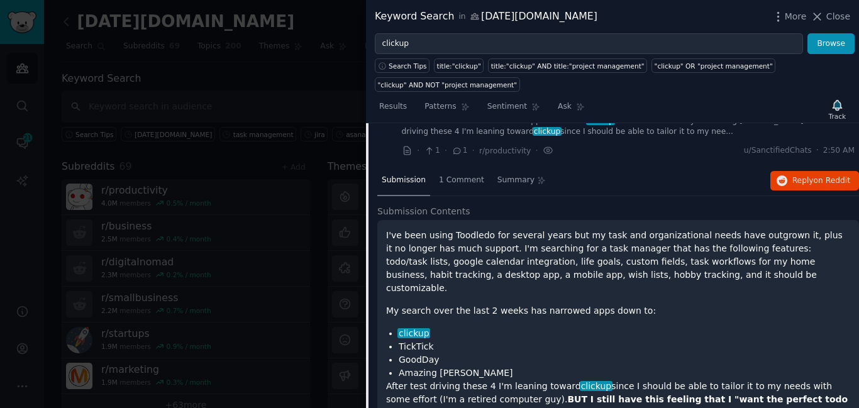
scroll to position [72, 0]
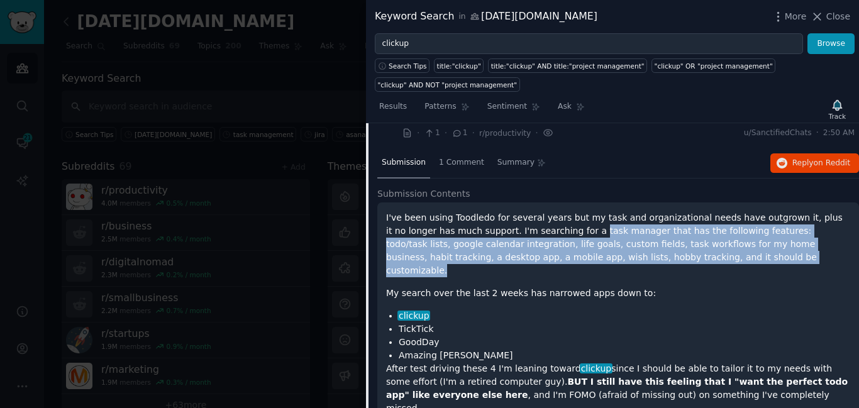
drag, startPoint x: 629, startPoint y: 256, endPoint x: 534, endPoint y: 232, distance: 97.9
click at [534, 232] on p "I've been using Toodledo for several years but my task and organizational needs…" at bounding box center [618, 244] width 464 height 66
copy p "task manager that has the following features: todo/task lists, google calendar …"
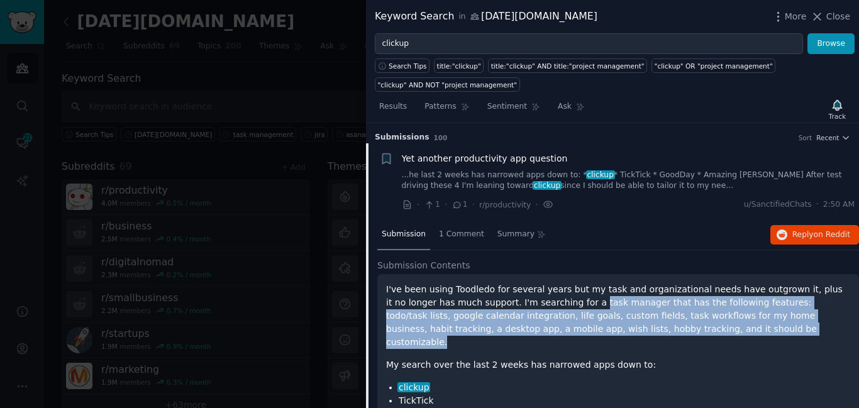
click at [507, 158] on span "Yet another productivity app question" at bounding box center [485, 158] width 166 height 13
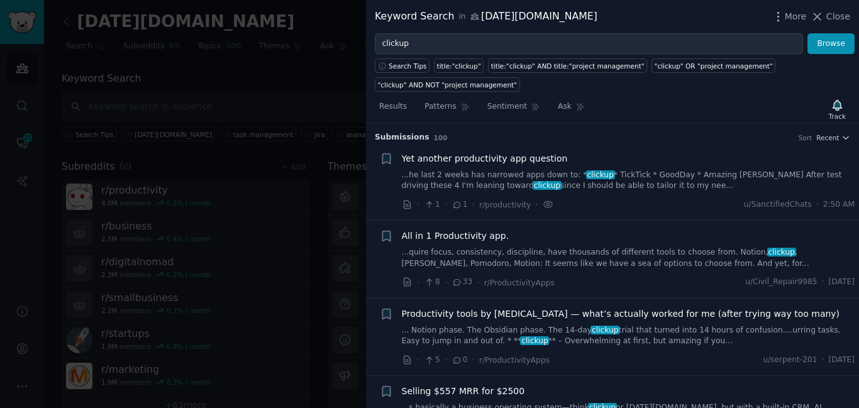
scroll to position [20, 0]
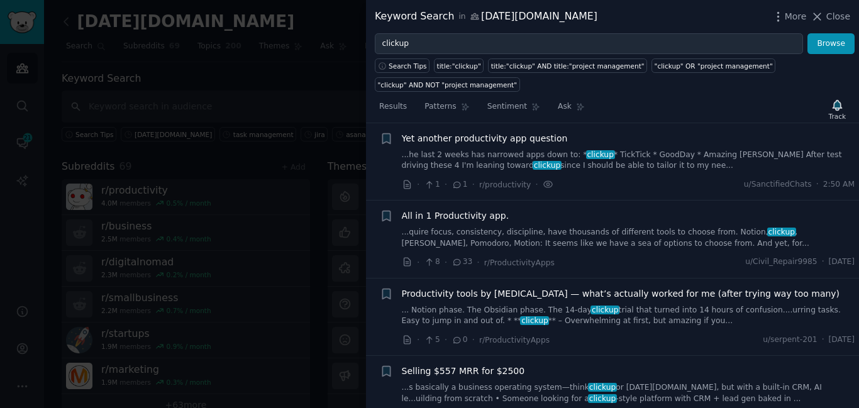
click at [487, 235] on link "...quire focus, consistency, discipline, have thousands of different tools to c…" at bounding box center [628, 238] width 453 height 22
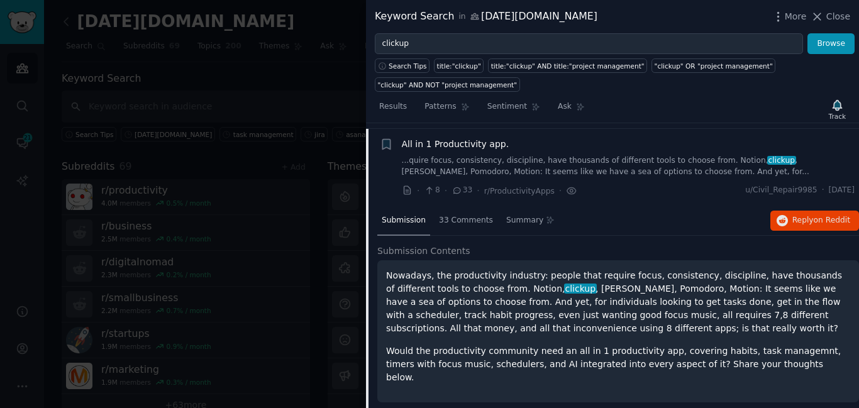
scroll to position [97, 0]
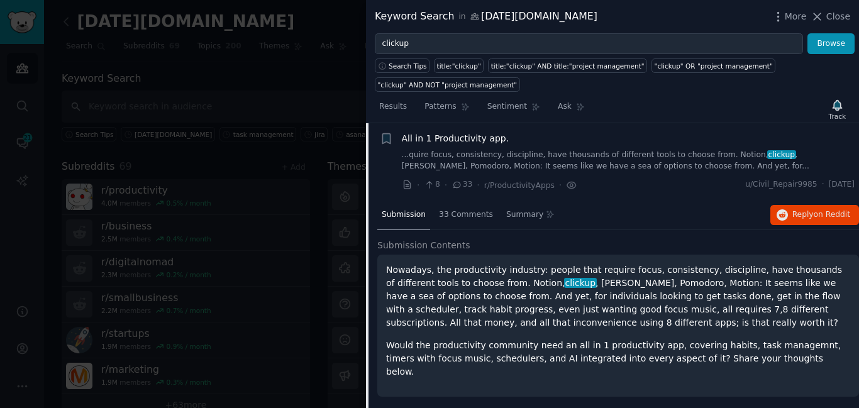
click at [470, 136] on span "All in 1 Productivity app." at bounding box center [456, 138] width 108 height 13
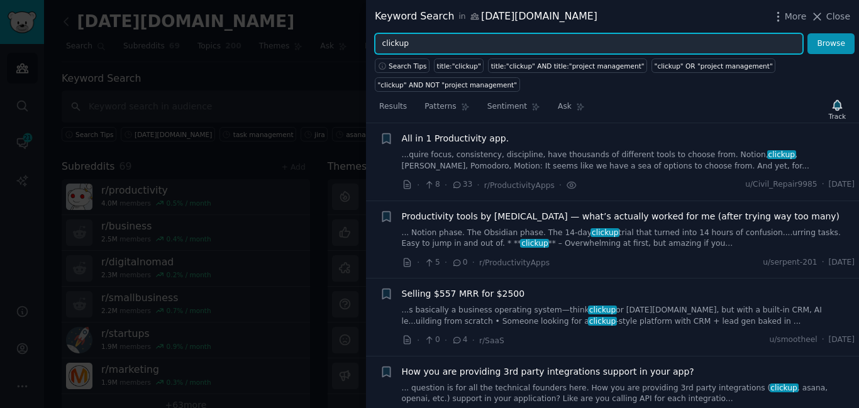
click at [414, 43] on input "clickup" at bounding box center [589, 43] width 428 height 21
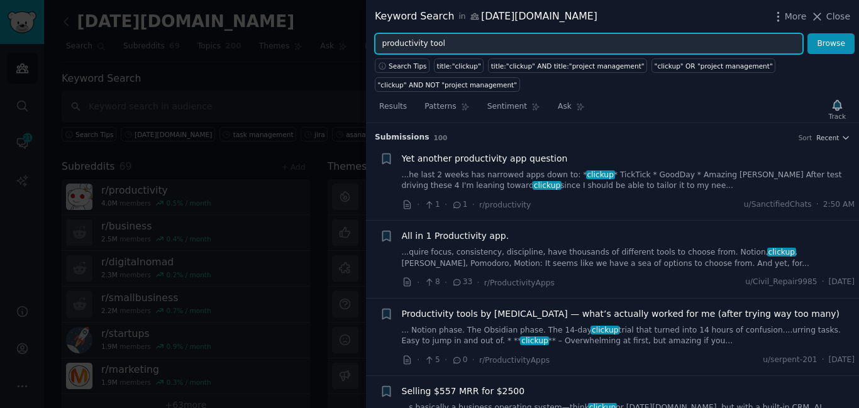
type input "productivity tool"
click at [807, 33] on button "Browse" at bounding box center [830, 43] width 47 height 21
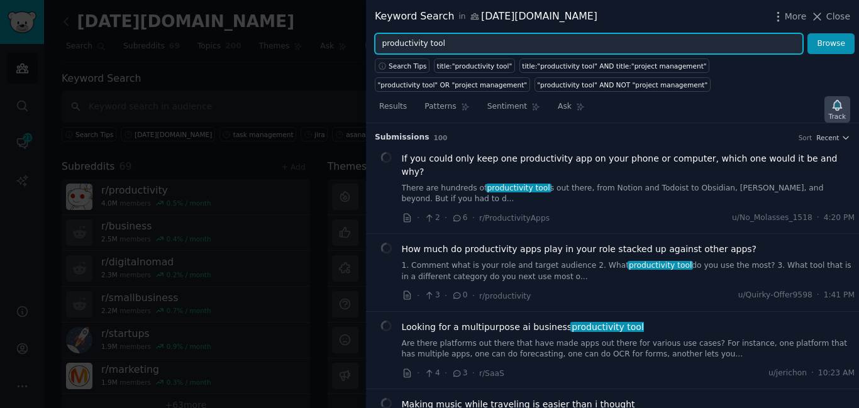
click at [840, 112] on div "Track" at bounding box center [837, 116] width 17 height 9
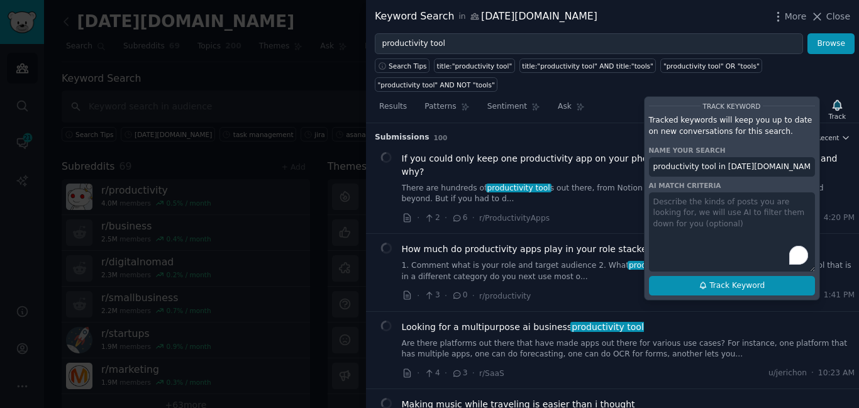
click at [696, 276] on button "Track Keyword" at bounding box center [732, 286] width 166 height 20
type input "productivity tool in [DATE][DOMAIN_NAME]"
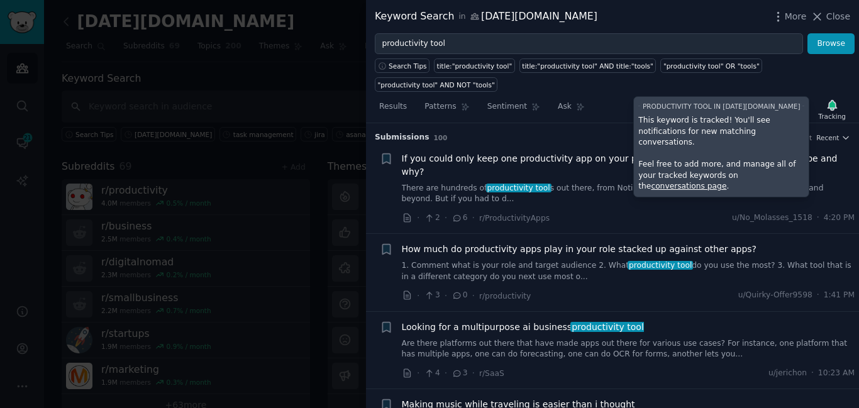
click at [541, 338] on link "Are there platforms out there that have made apps out there for various use cas…" at bounding box center [628, 349] width 453 height 22
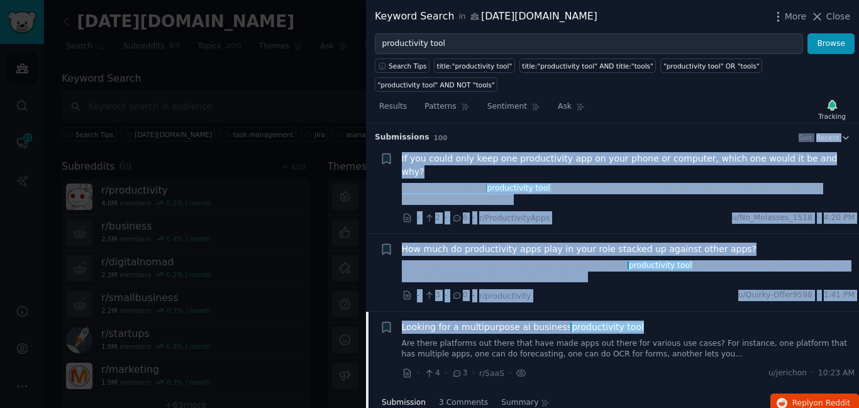
drag, startPoint x: 631, startPoint y: 118, endPoint x: 509, endPoint y: 235, distance: 169.4
click at [655, 321] on div "Looking for a multipurpose ai business productivity tool" at bounding box center [628, 327] width 453 height 13
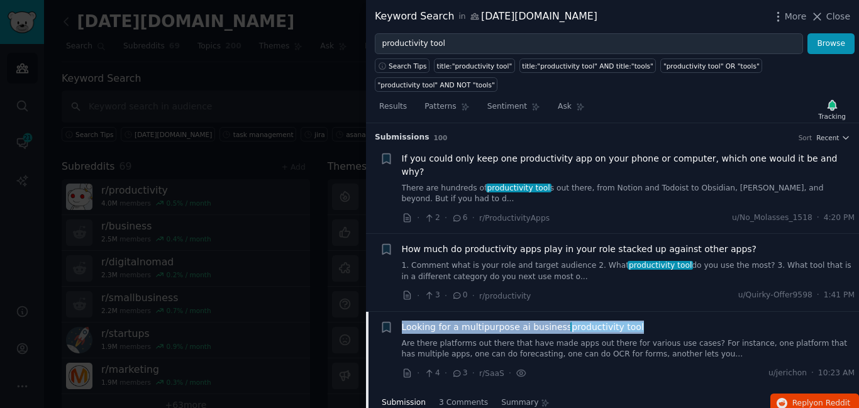
drag, startPoint x: 649, startPoint y: 287, endPoint x: 403, endPoint y: 280, distance: 246.0
click at [403, 321] on div "Looking for a multipurpose ai business productivity tool" at bounding box center [628, 327] width 453 height 13
copy span "Looking for a multipurpose ai business productivity tool"
click at [821, 19] on icon at bounding box center [817, 16] width 13 height 13
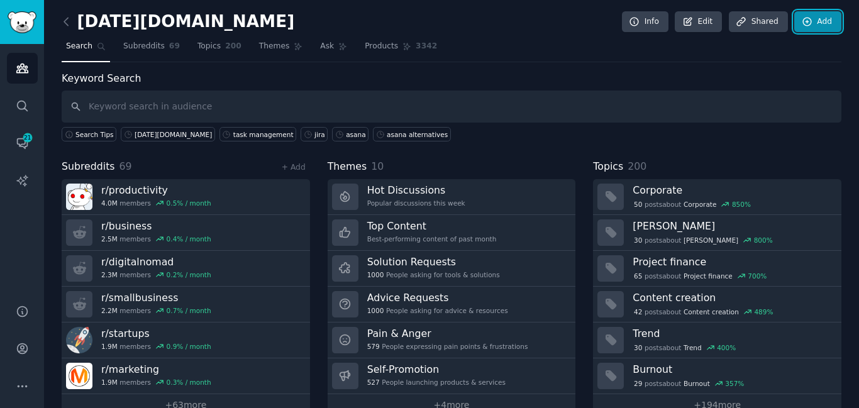
click at [815, 21] on link "Add" at bounding box center [817, 21] width 47 height 21
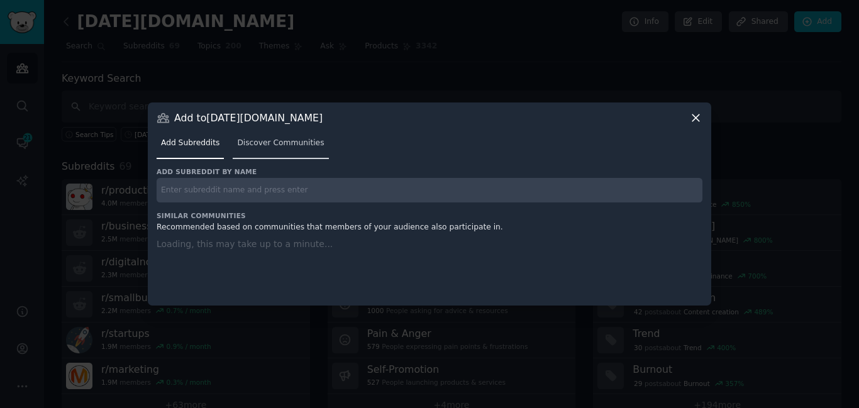
click at [268, 141] on span "Discover Communities" at bounding box center [280, 143] width 87 height 11
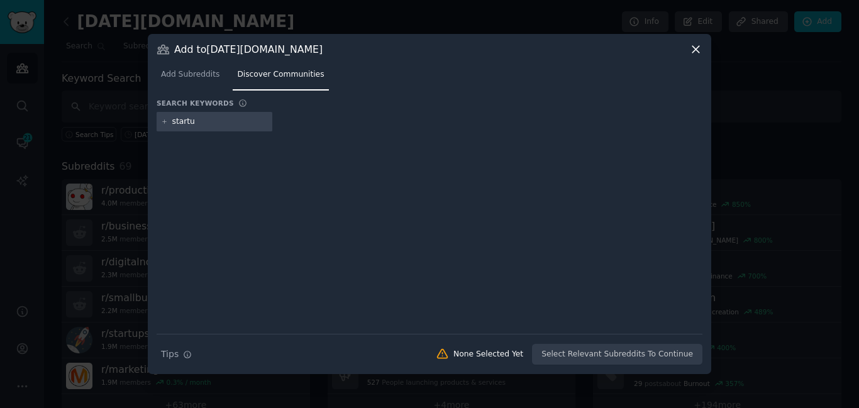
type input "startup"
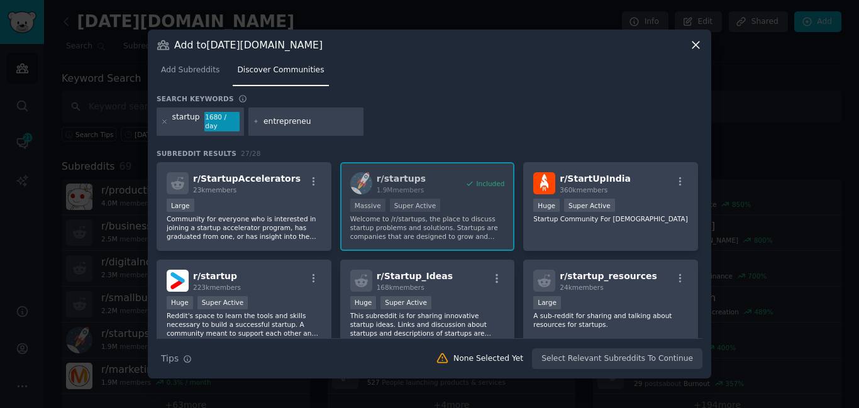
type input "entrepreneur"
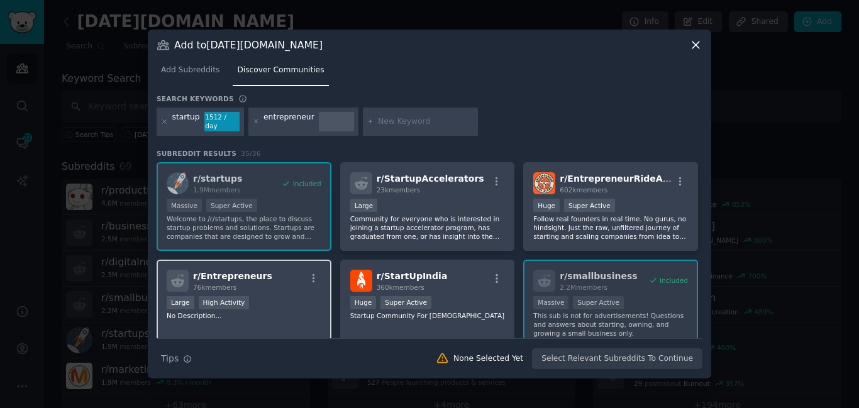
click at [242, 283] on div "76k members" at bounding box center [232, 287] width 79 height 9
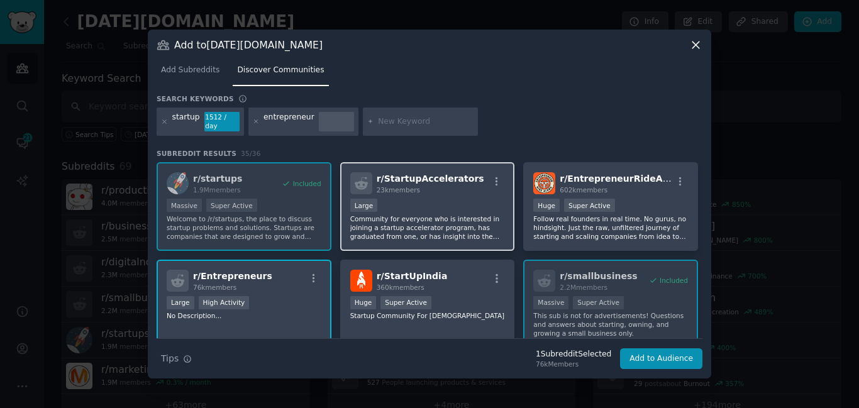
click at [452, 186] on div "23k members" at bounding box center [431, 190] width 108 height 9
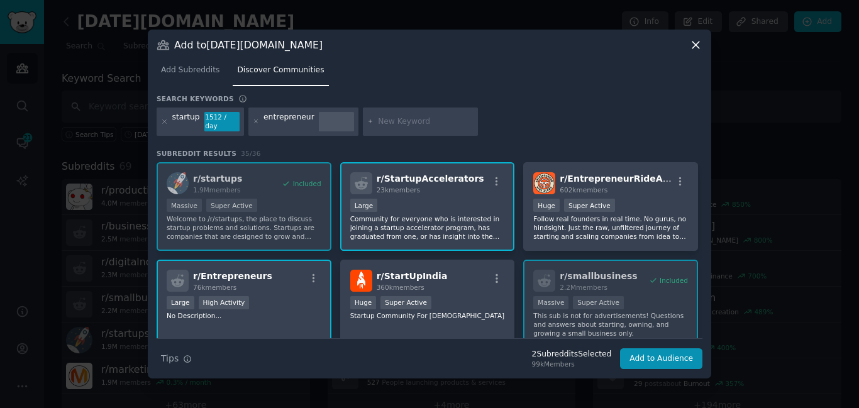
click at [701, 178] on div "r/ startups 1.9M members Included Massive Super Active Welcome to /r/startups, …" at bounding box center [430, 250] width 546 height 176
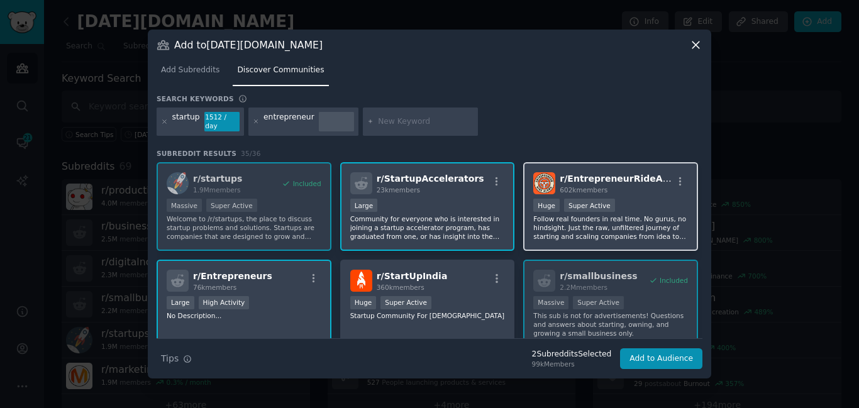
click at [632, 205] on div "Huge Super Active" at bounding box center [610, 207] width 155 height 16
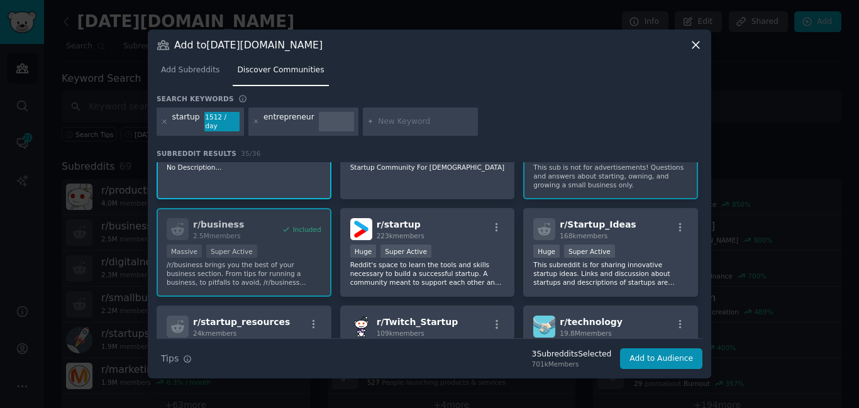
scroll to position [150, 0]
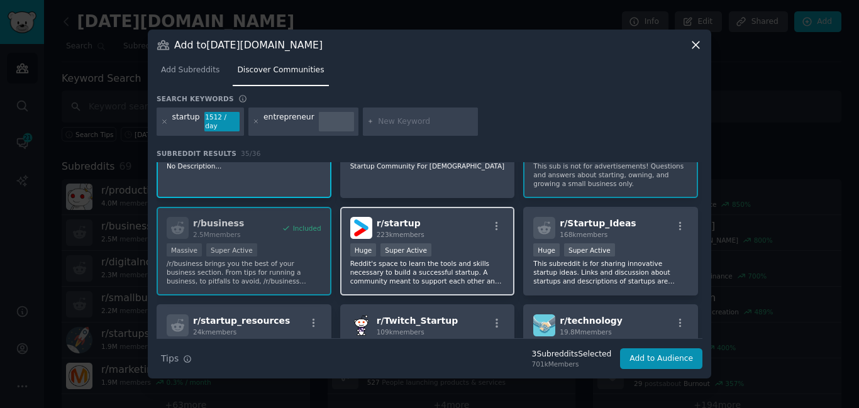
click at [412, 231] on span "223k members" at bounding box center [401, 235] width 48 height 8
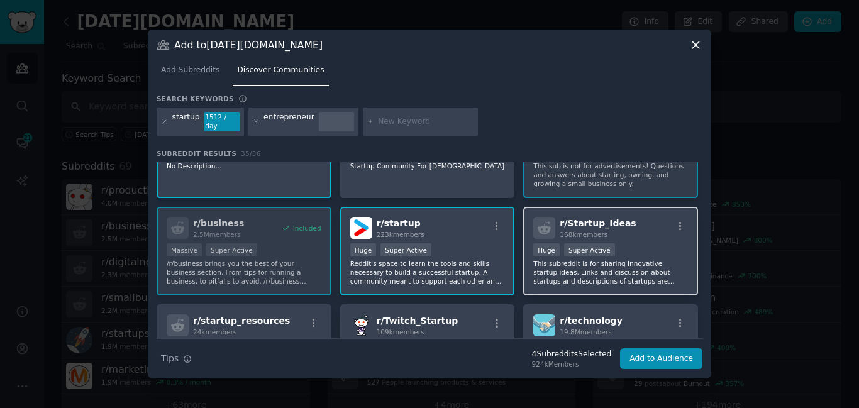
click at [670, 259] on p "This subreddit is for sharing innovative startup ideas. Links and discussion ab…" at bounding box center [610, 272] width 155 height 26
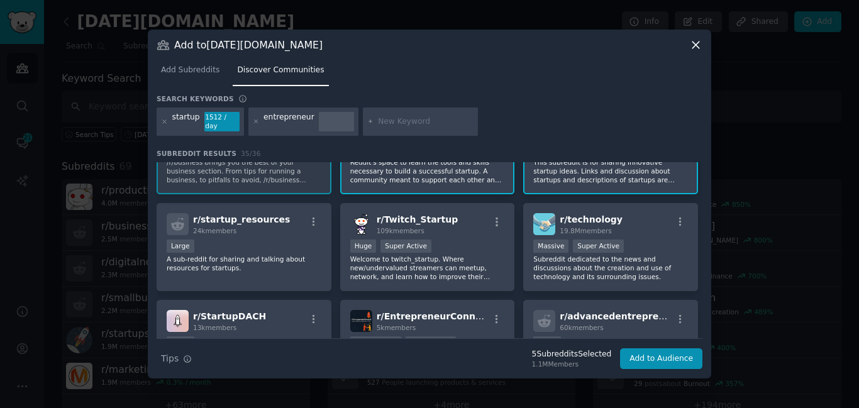
scroll to position [252, 0]
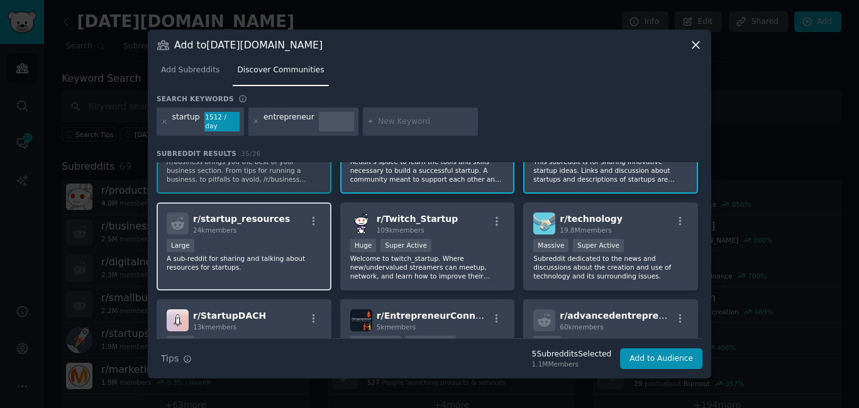
click at [297, 248] on div "Large" at bounding box center [244, 247] width 155 height 16
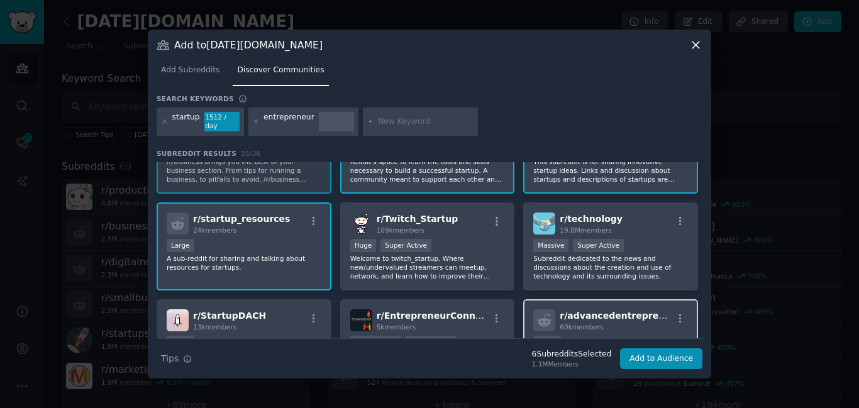
click at [584, 311] on span "r/ advancedentrepreneur" at bounding box center [620, 316] width 121 height 10
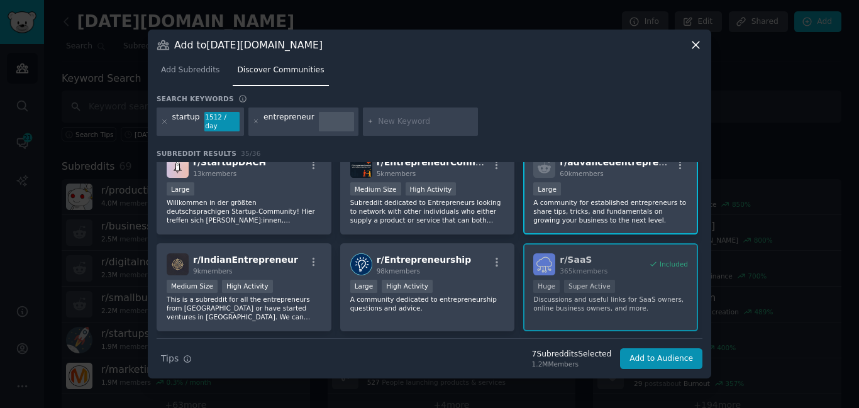
scroll to position [413, 0]
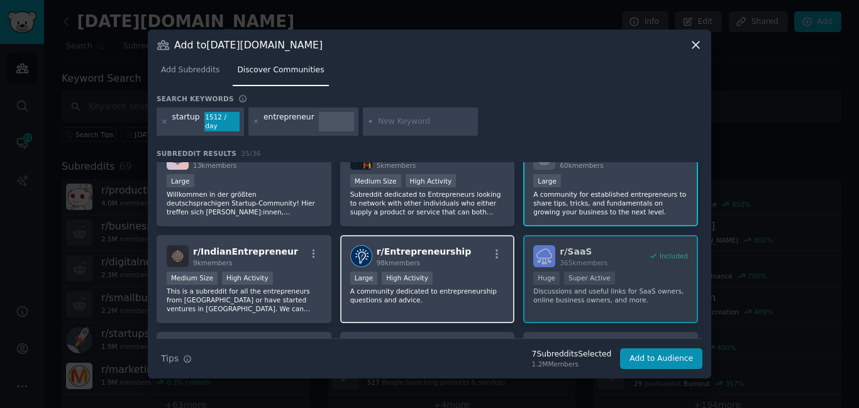
click at [469, 272] on div "Large High Activity" at bounding box center [427, 280] width 155 height 16
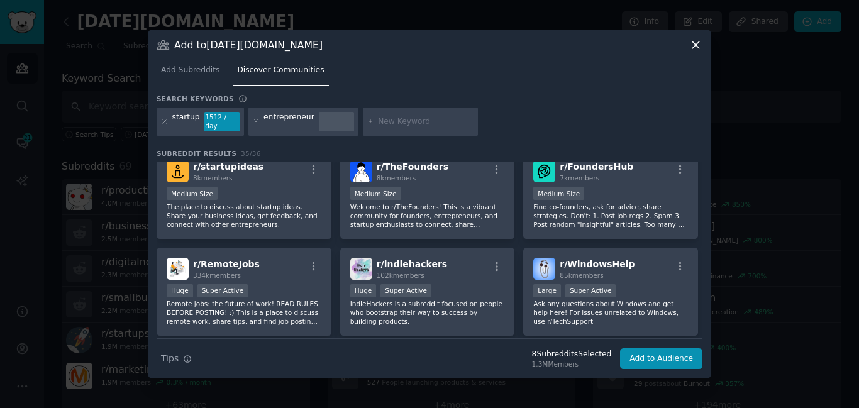
scroll to position [792, 0]
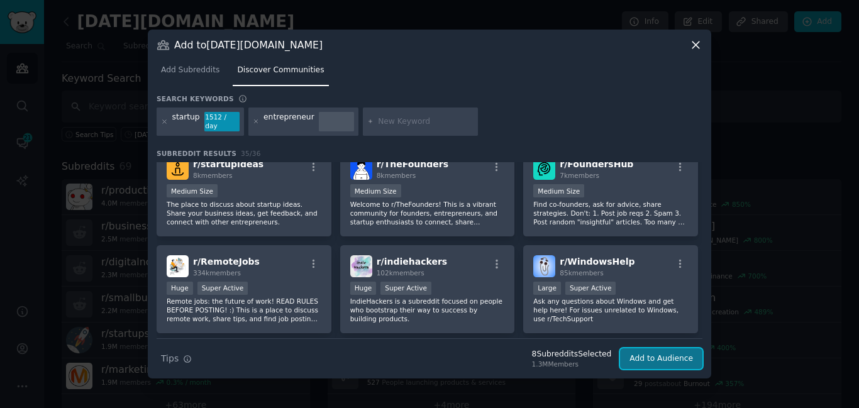
click at [673, 356] on button "Add to Audience" at bounding box center [661, 358] width 82 height 21
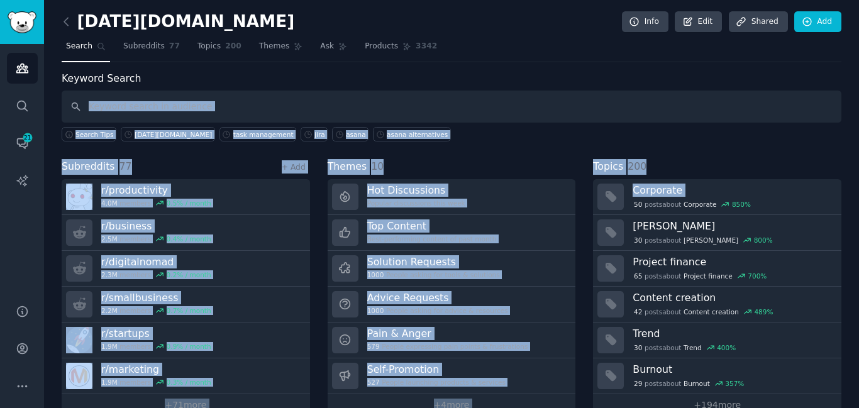
drag, startPoint x: 858, startPoint y: 86, endPoint x: 858, endPoint y: 204, distance: 117.6
click at [858, 204] on main "[DATE][DOMAIN_NAME] Info Edit Share d Add Search Subreddits 77 Topics 200 Theme…" at bounding box center [451, 204] width 815 height 408
click at [775, 141] on div "Keyword Search Search Tips [DATE][DOMAIN_NAME] task management [PERSON_NAME] al…" at bounding box center [452, 243] width 780 height 345
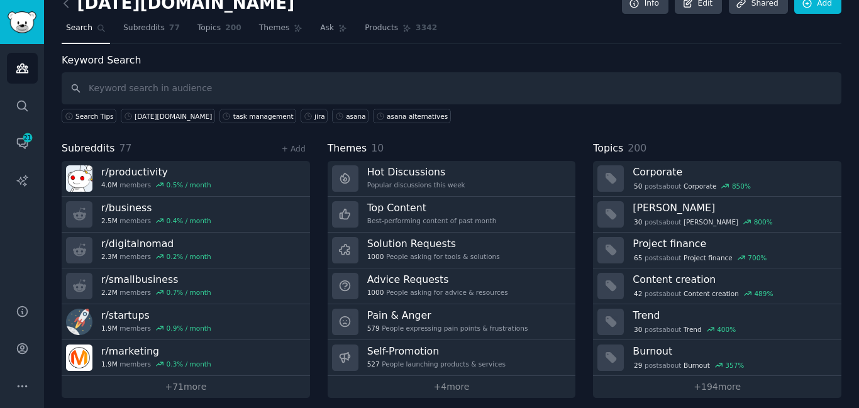
scroll to position [26, 0]
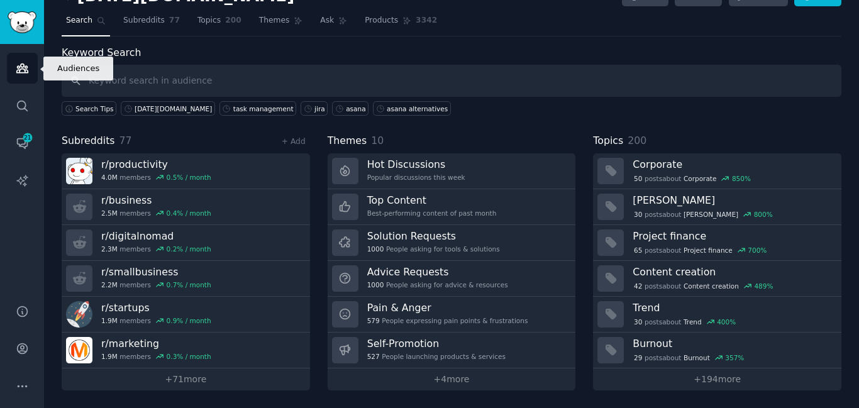
click at [22, 75] on link "Audiences" at bounding box center [22, 68] width 31 height 31
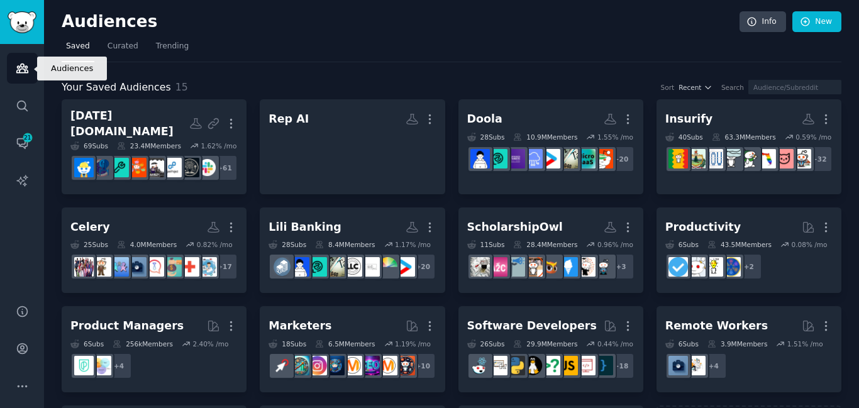
click at [22, 75] on link "Audiences" at bounding box center [22, 68] width 31 height 31
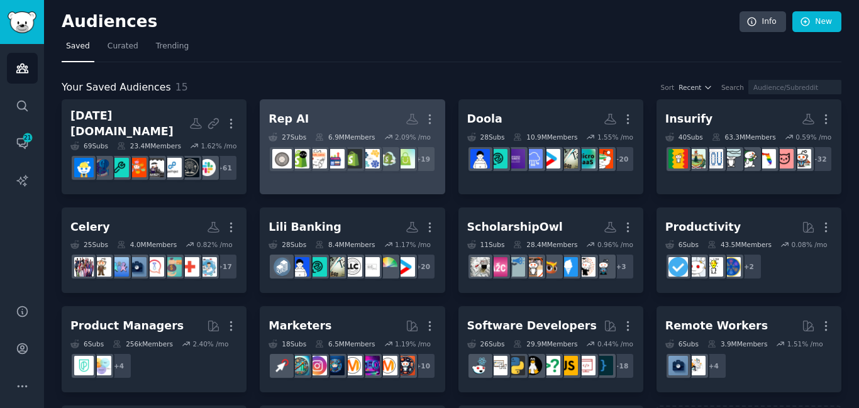
click at [311, 143] on dd "+ 19" at bounding box center [352, 158] width 167 height 35
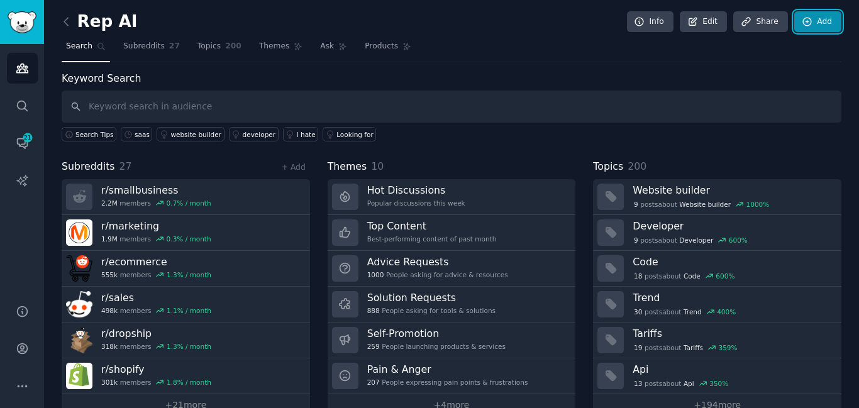
click at [804, 20] on icon at bounding box center [807, 21] width 11 height 11
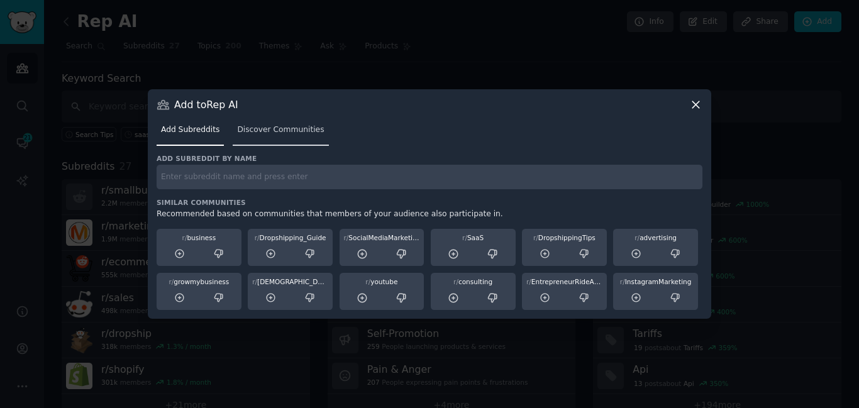
click at [314, 143] on link "Discover Communities" at bounding box center [281, 133] width 96 height 26
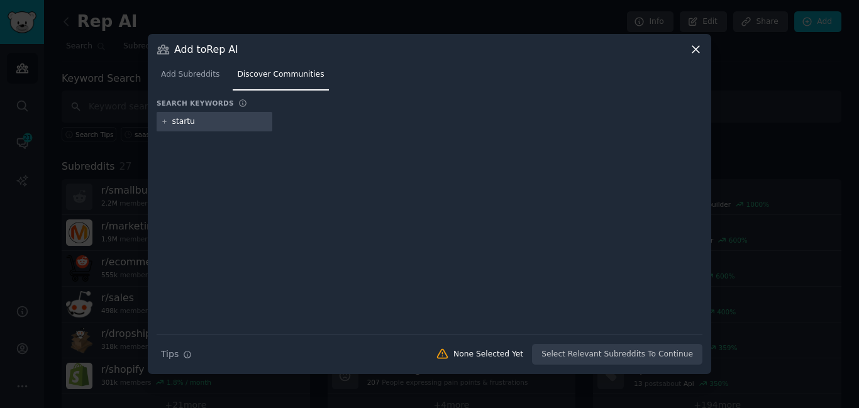
type input "startup"
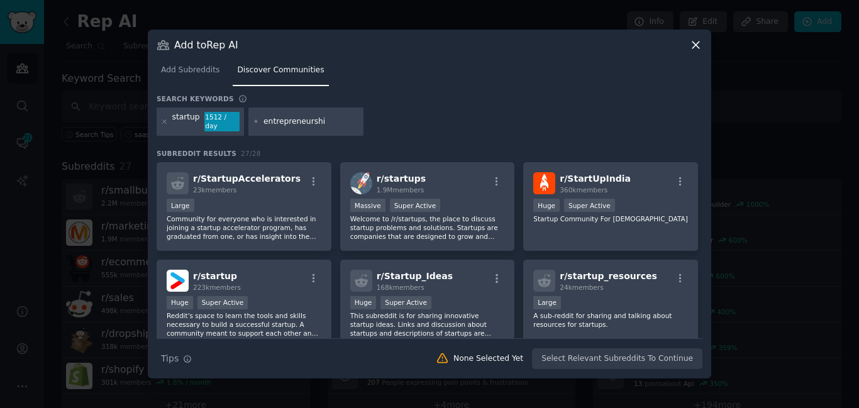
type input "entrepreneurship"
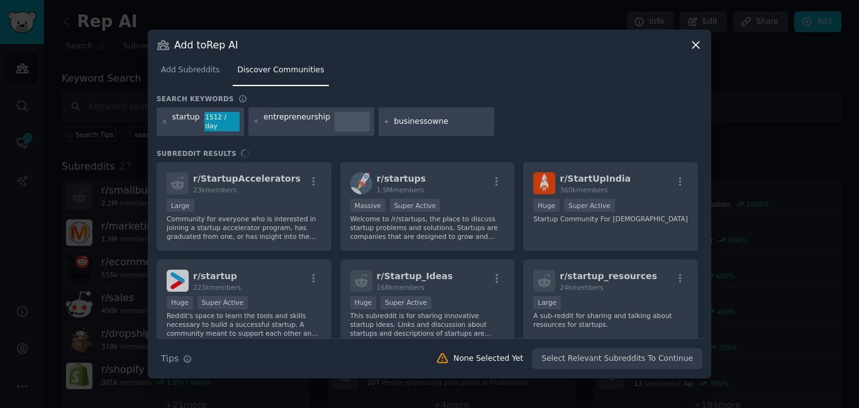
type input "businessowner"
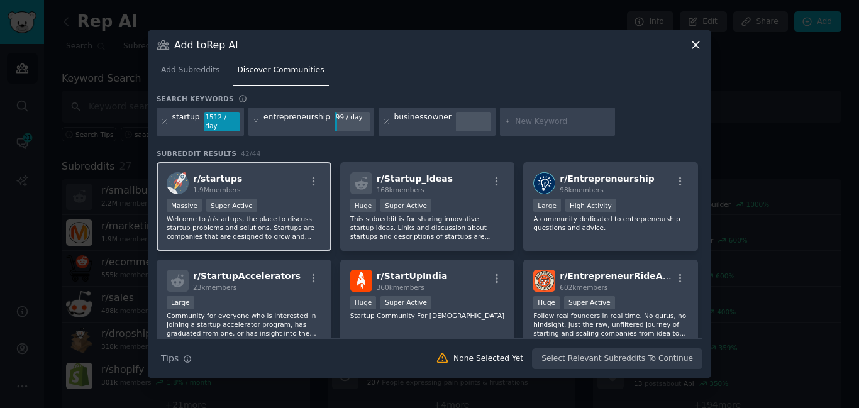
click at [284, 200] on div ">= 95th percentile for submissions / day Massive Super Active" at bounding box center [244, 207] width 155 height 16
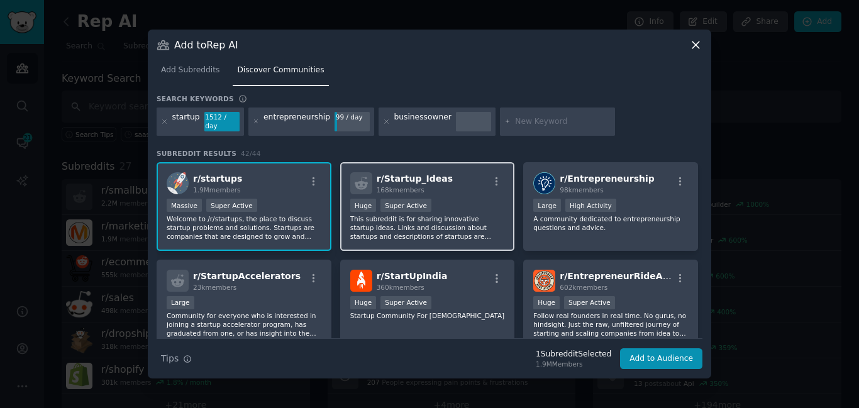
click at [479, 192] on div "r/ Startup_Ideas 168k members >= 95th percentile for submissions / day Huge Sup…" at bounding box center [427, 206] width 175 height 89
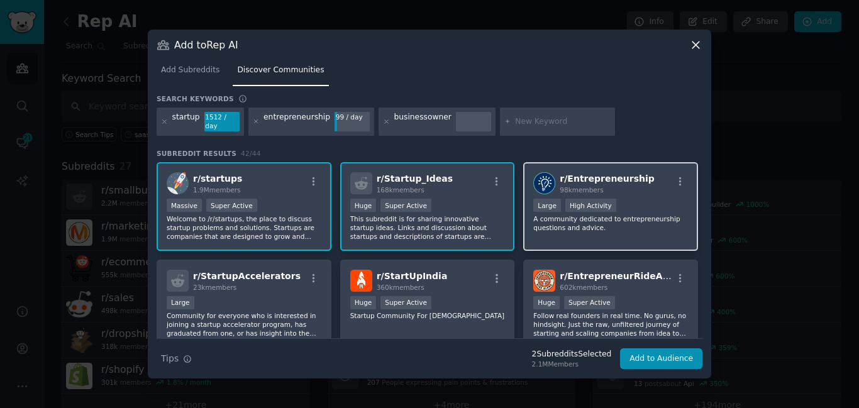
click at [607, 199] on div ">= 80th percentile for submissions / day Large High Activity" at bounding box center [610, 207] width 155 height 16
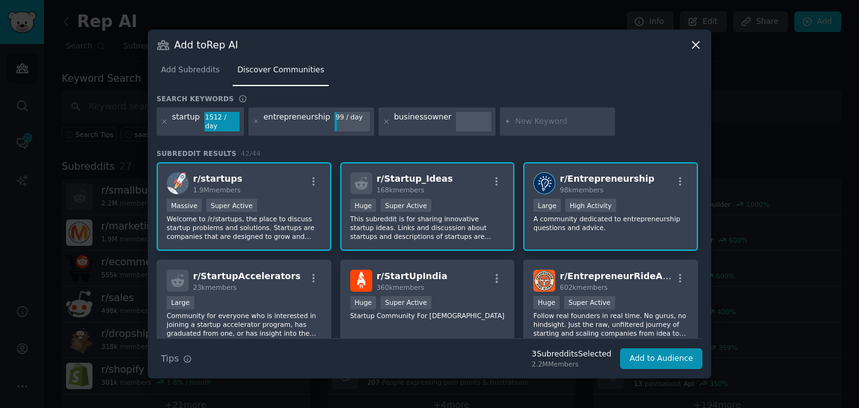
click at [399, 209] on div ">= 95th percentile for submissions / day Huge Super Active" at bounding box center [427, 207] width 155 height 16
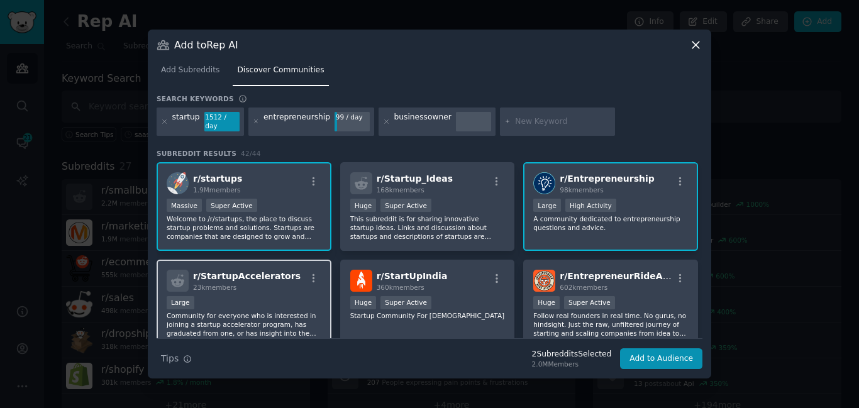
click at [273, 283] on div "23k members" at bounding box center [247, 287] width 108 height 9
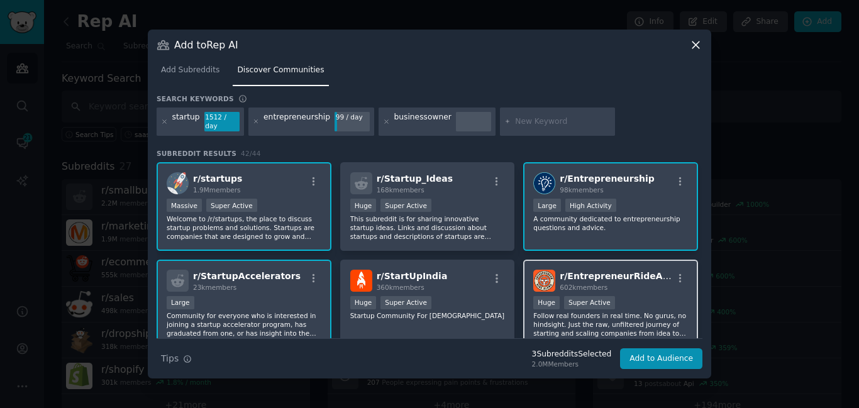
click at [638, 283] on div "602k members" at bounding box center [616, 287] width 113 height 9
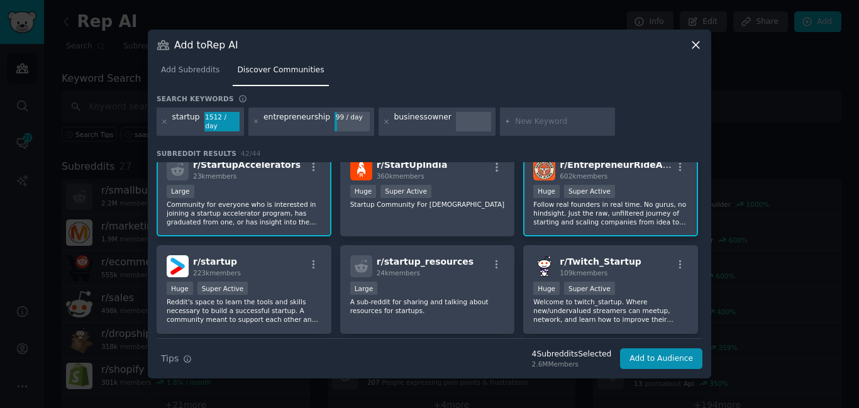
scroll to position [155, 0]
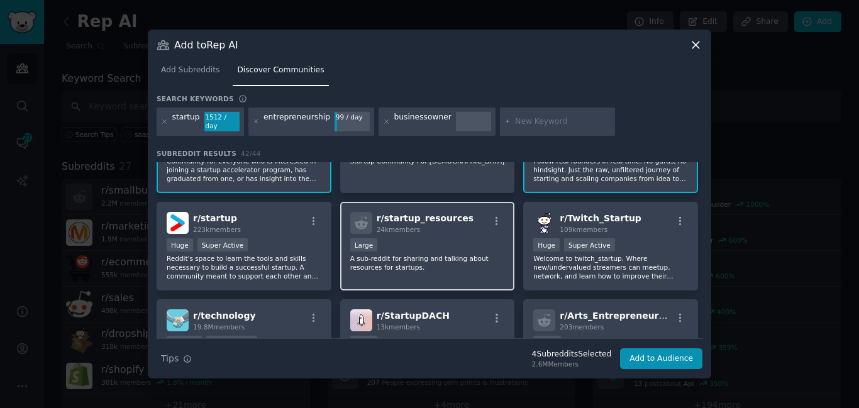
click at [460, 239] on div "Large" at bounding box center [427, 246] width 155 height 16
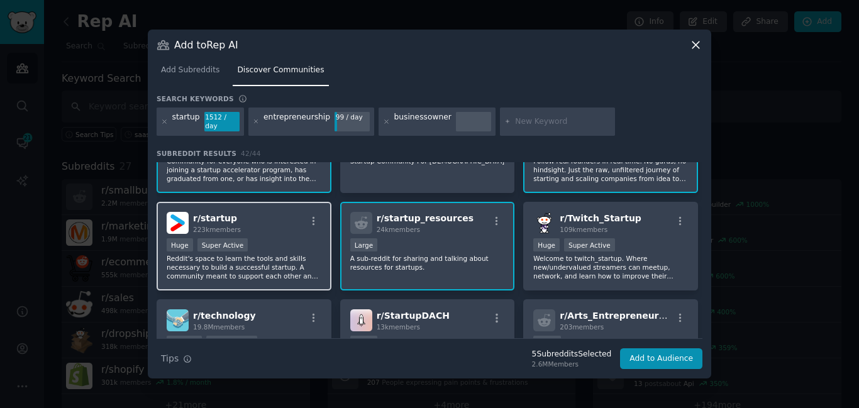
click at [252, 254] on p "Reddit's space to learn the tools and skills necessary to build a successful st…" at bounding box center [244, 267] width 155 height 26
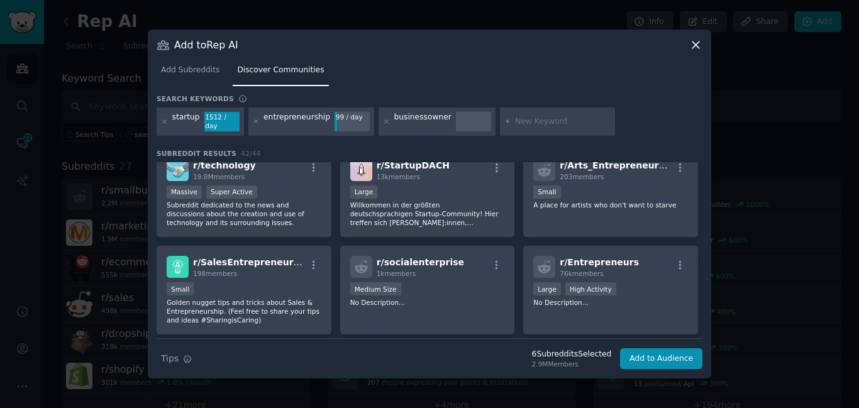
scroll to position [312, 0]
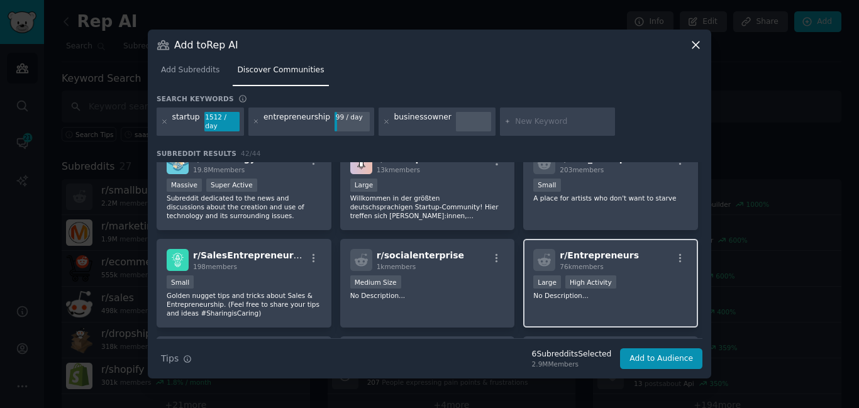
click at [628, 262] on div "r/ Entrepreneurs 76k members" at bounding box center [610, 260] width 155 height 22
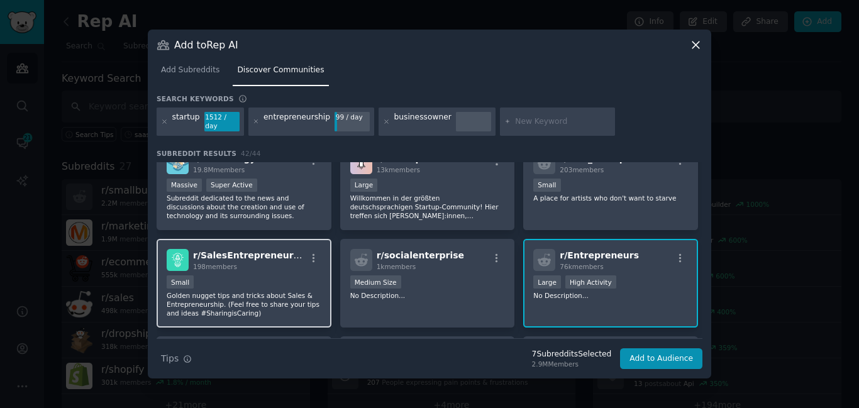
click at [249, 280] on div "Small" at bounding box center [244, 283] width 155 height 16
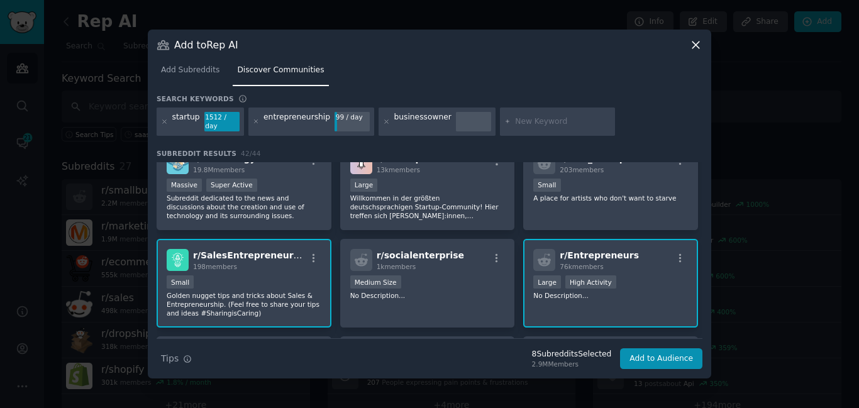
click at [265, 291] on p "Golden nugget tips and tricks about Sales & Entrepreneurship. (Feel free to sha…" at bounding box center [244, 304] width 155 height 26
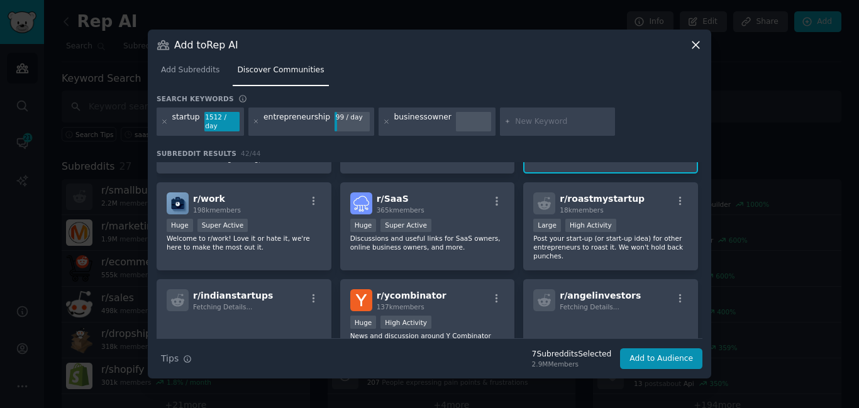
scroll to position [467, 0]
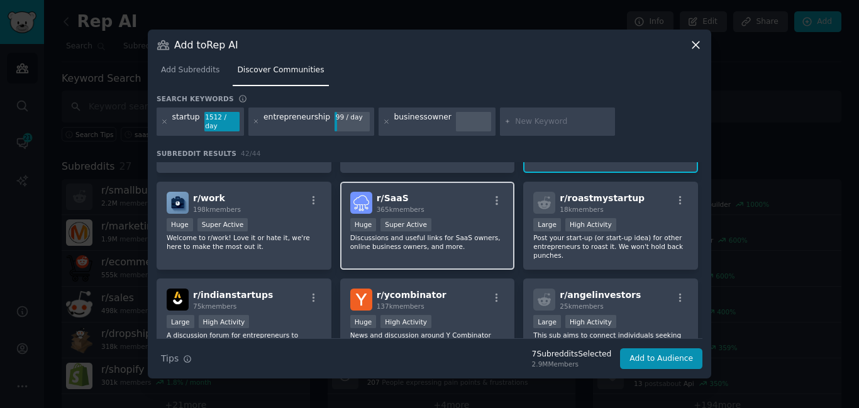
click at [445, 196] on div "r/ SaaS 365k members" at bounding box center [427, 203] width 155 height 22
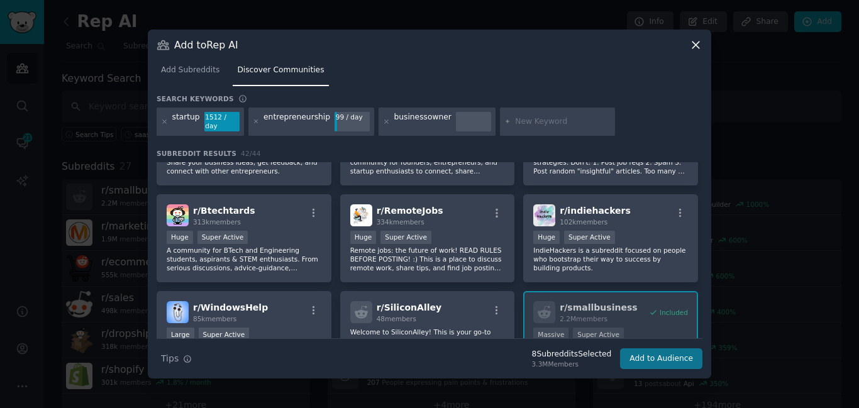
scroll to position [917, 0]
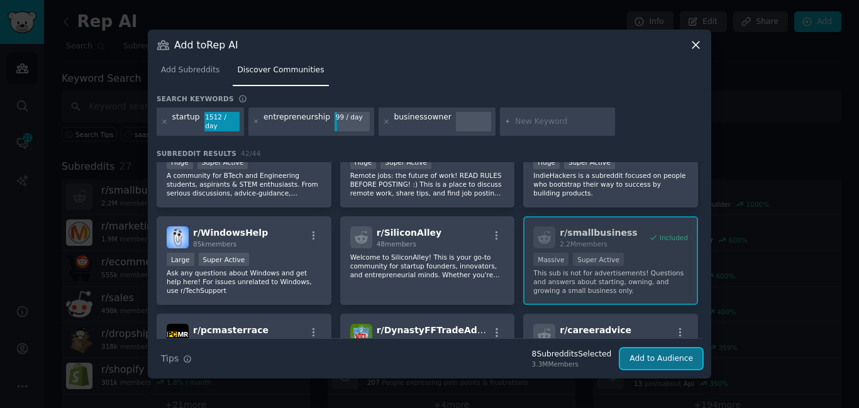
click at [670, 356] on button "Add to Audience" at bounding box center [661, 358] width 82 height 21
